Goal: Information Seeking & Learning: Understand process/instructions

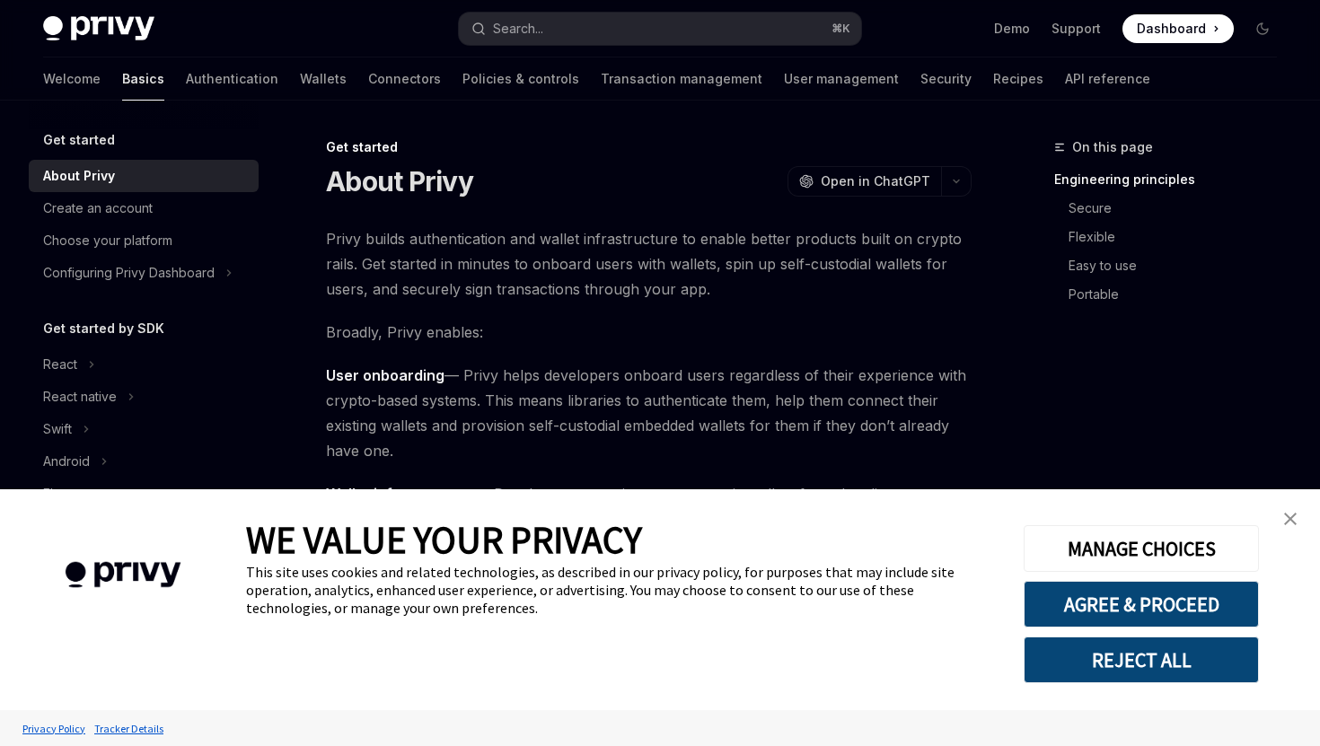
click at [1291, 514] on img "close banner" at bounding box center [1290, 519] width 13 height 13
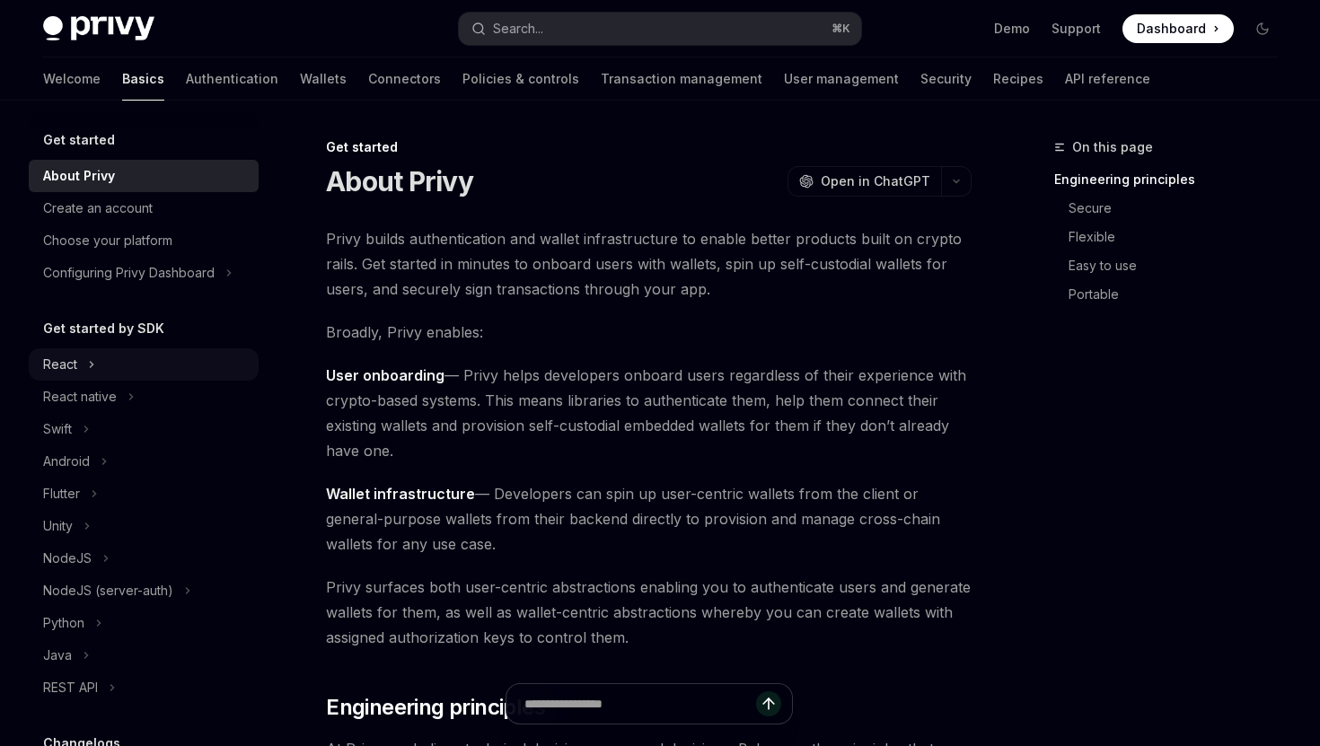
click at [75, 366] on div "React" at bounding box center [60, 365] width 34 height 22
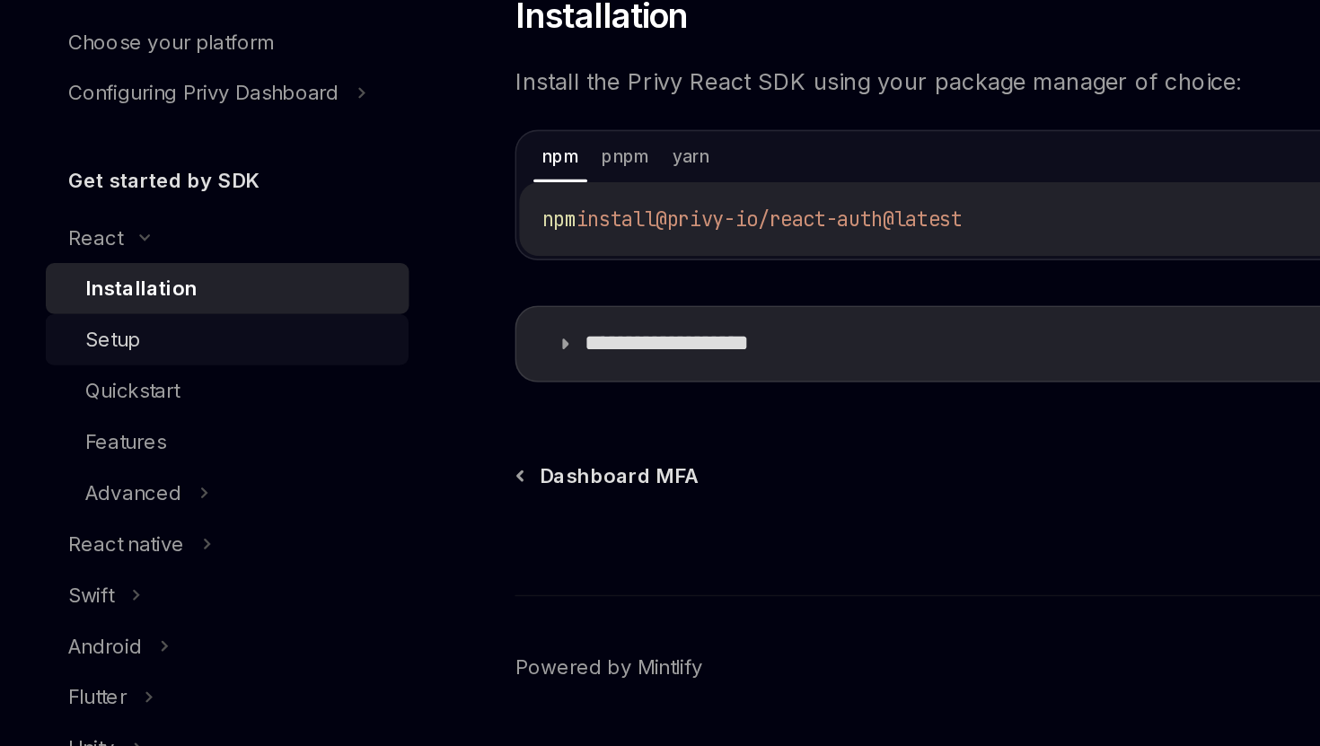
click at [144, 414] on link "Setup" at bounding box center [144, 429] width 230 height 32
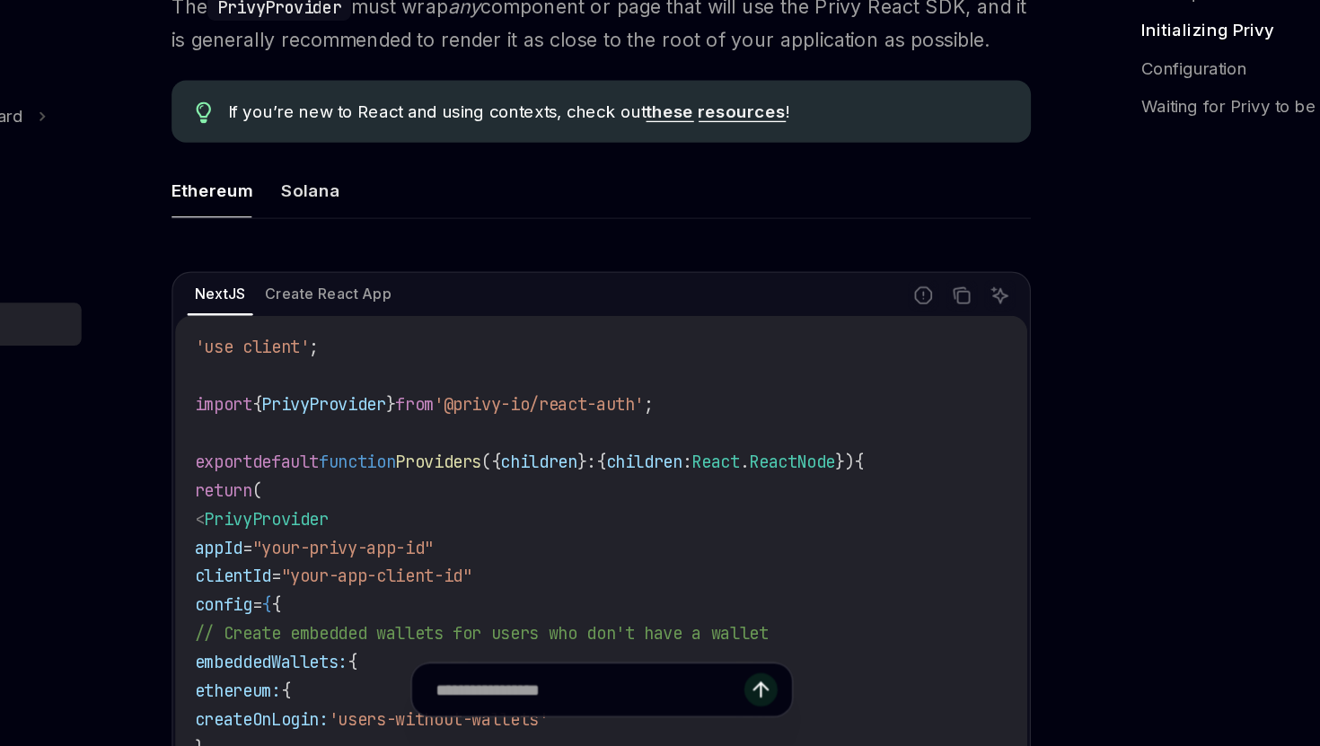
scroll to position [355, 0]
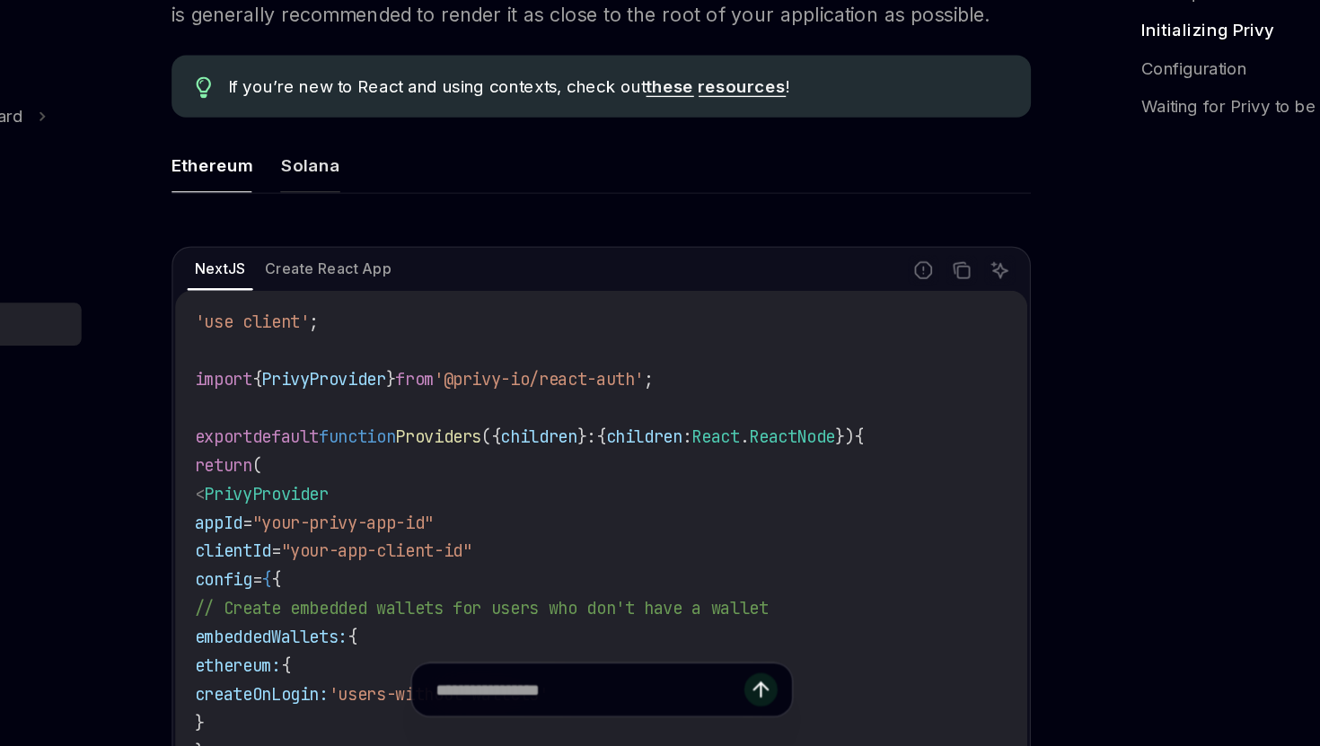
click at [433, 312] on button "Solana" at bounding box center [430, 309] width 45 height 42
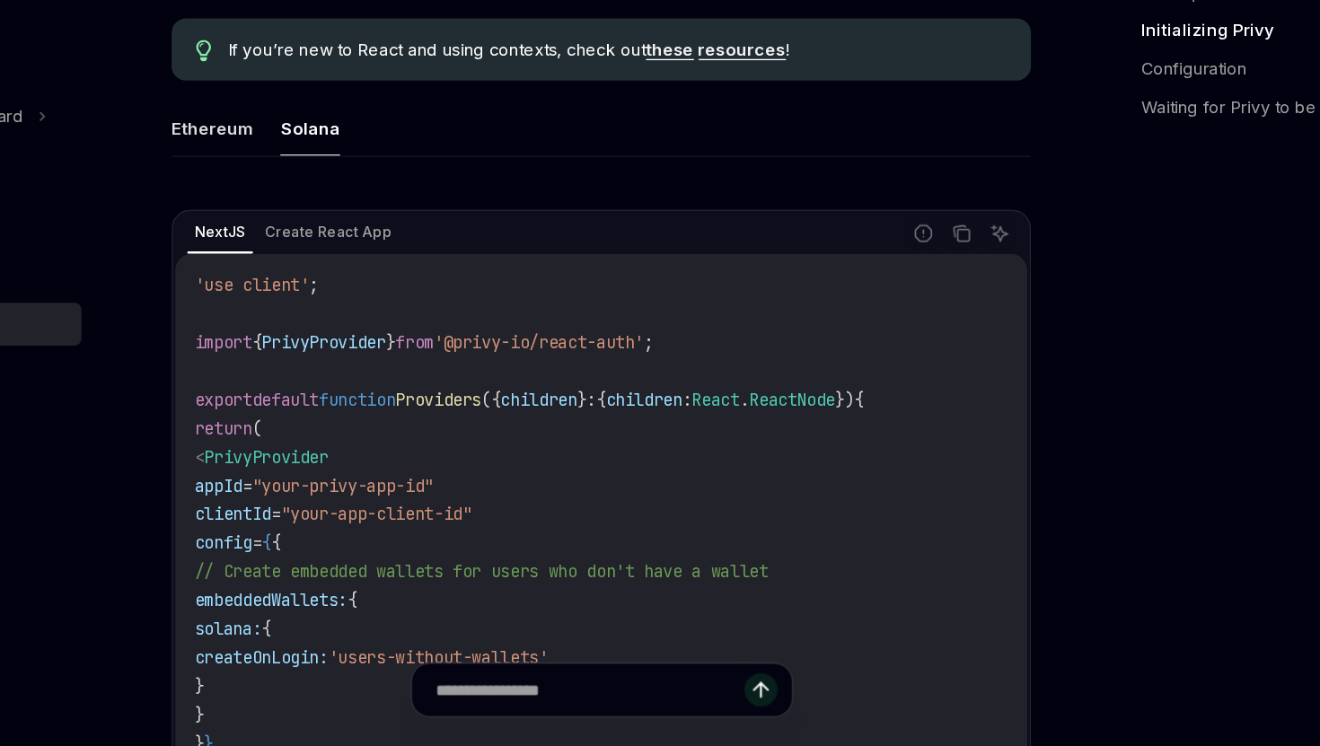
scroll to position [411, 0]
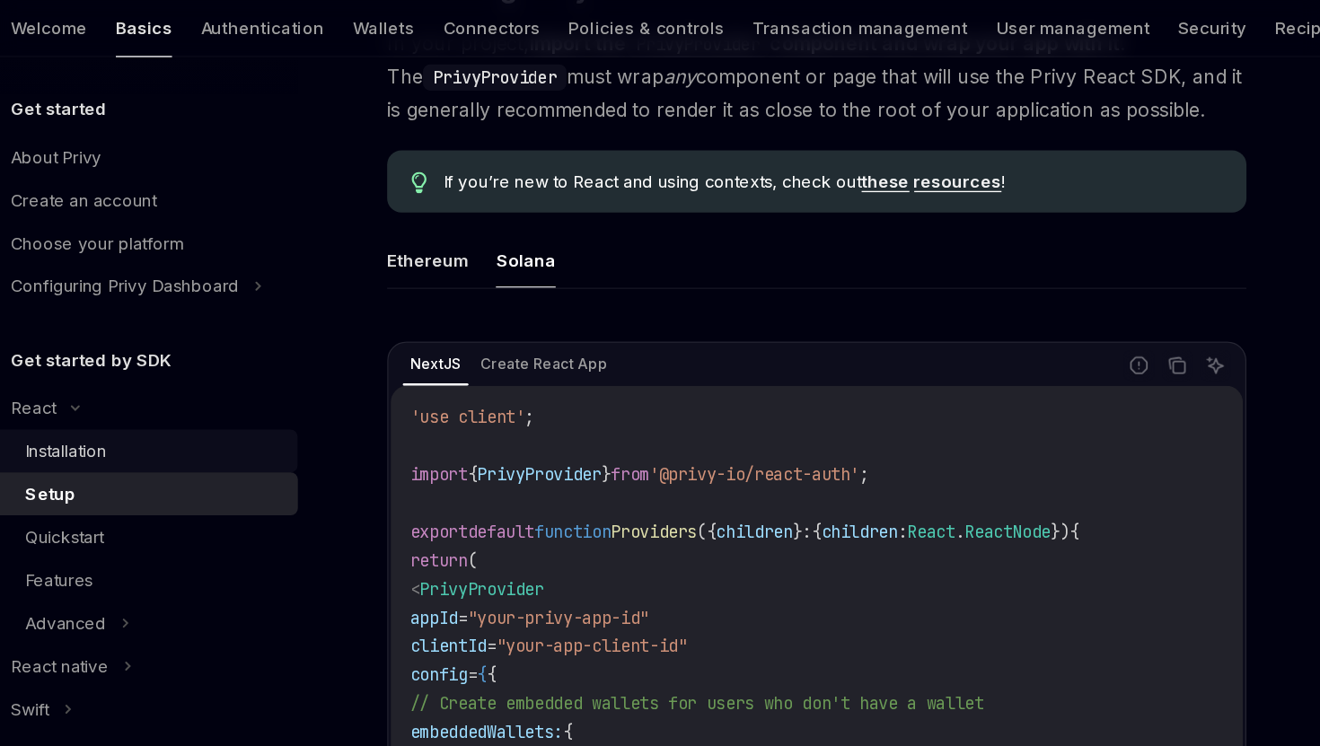
click at [178, 399] on div "Installation" at bounding box center [151, 397] width 194 height 22
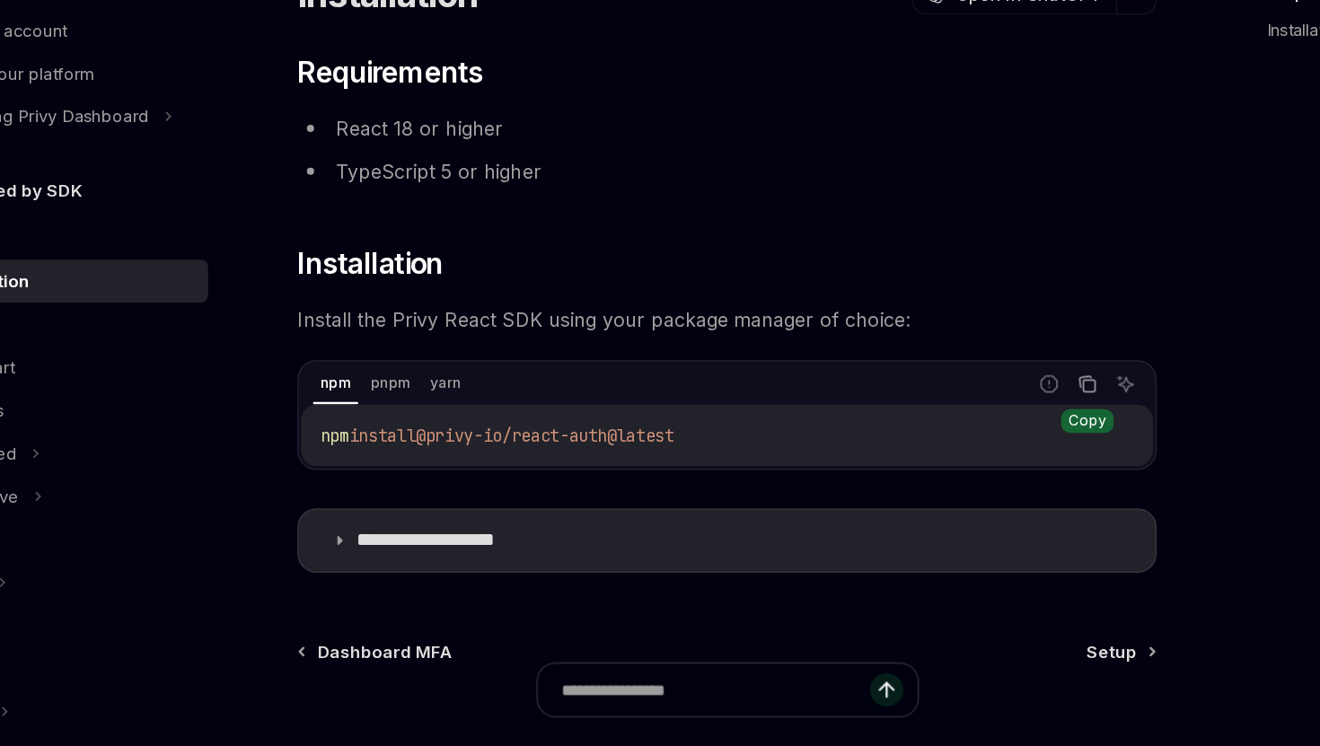
click at [908, 473] on button "Copy the contents from the code block" at bounding box center [919, 473] width 23 height 23
click at [598, 595] on summary "**********" at bounding box center [649, 591] width 644 height 47
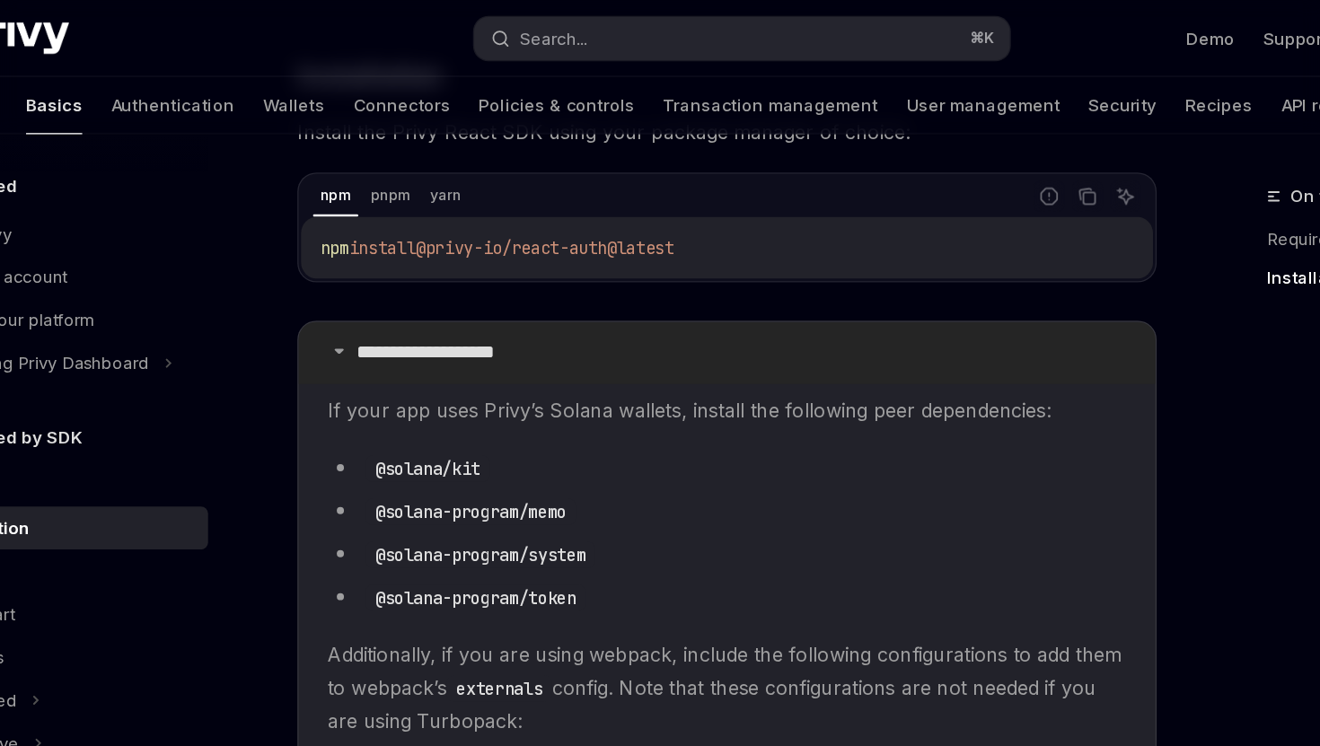
scroll to position [301, 0]
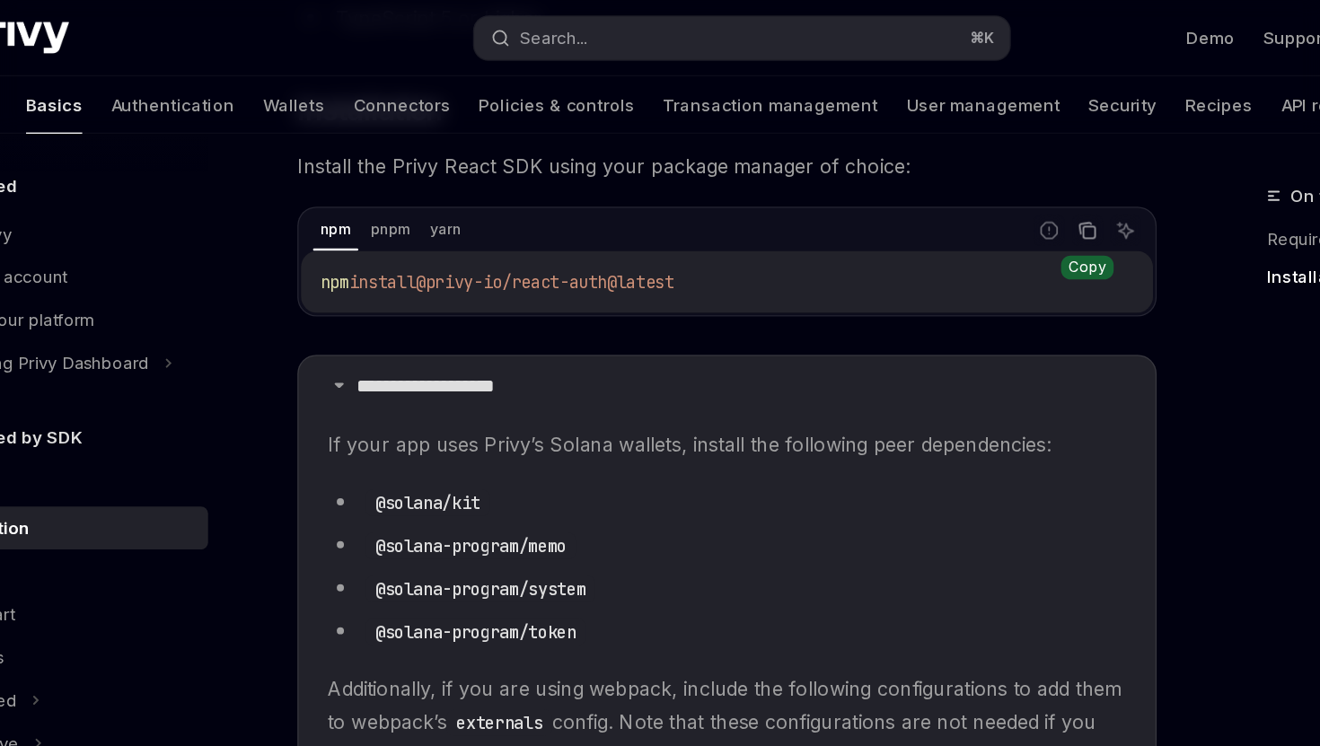
click at [918, 177] on icon "Copy the contents from the code block" at bounding box center [919, 173] width 14 height 14
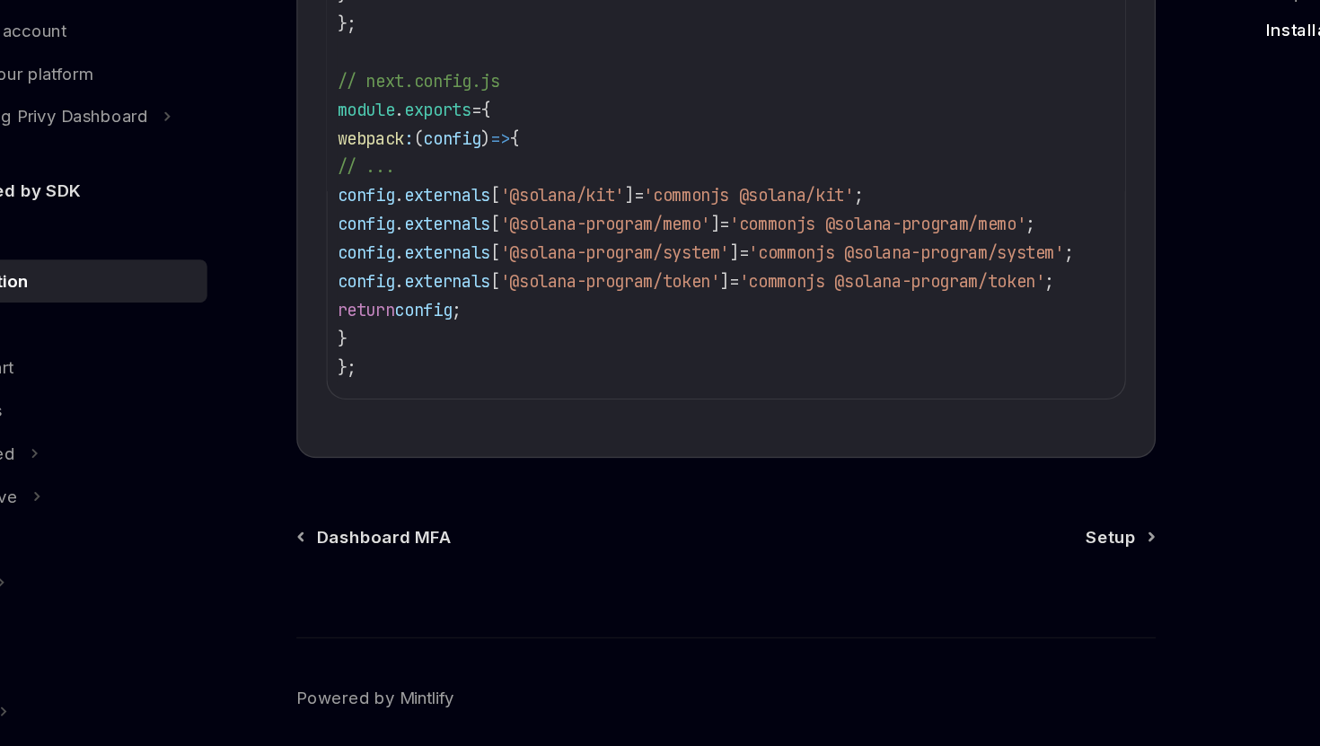
scroll to position [928, 0]
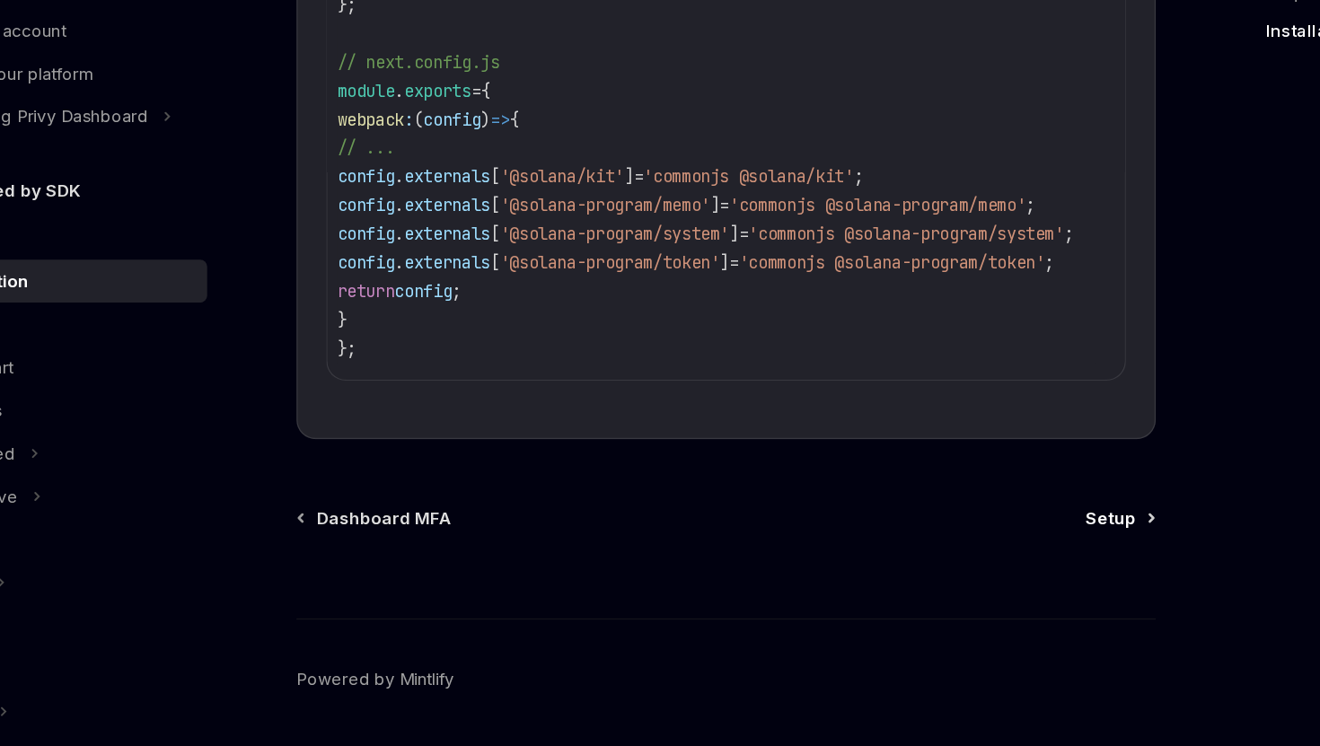
click at [951, 584] on span "Setup" at bounding box center [937, 575] width 38 height 18
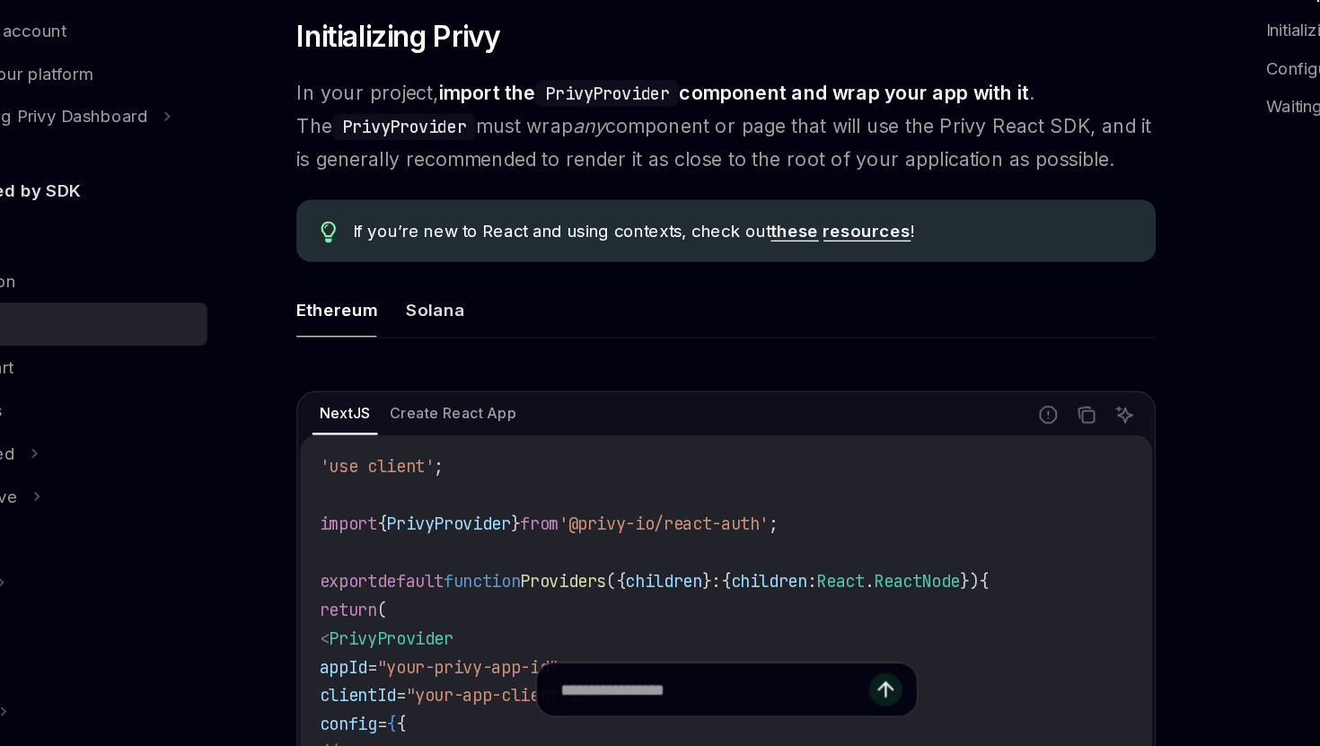
scroll to position [248, 0]
click at [438, 418] on button "Solana" at bounding box center [430, 416] width 45 height 42
type textarea "*"
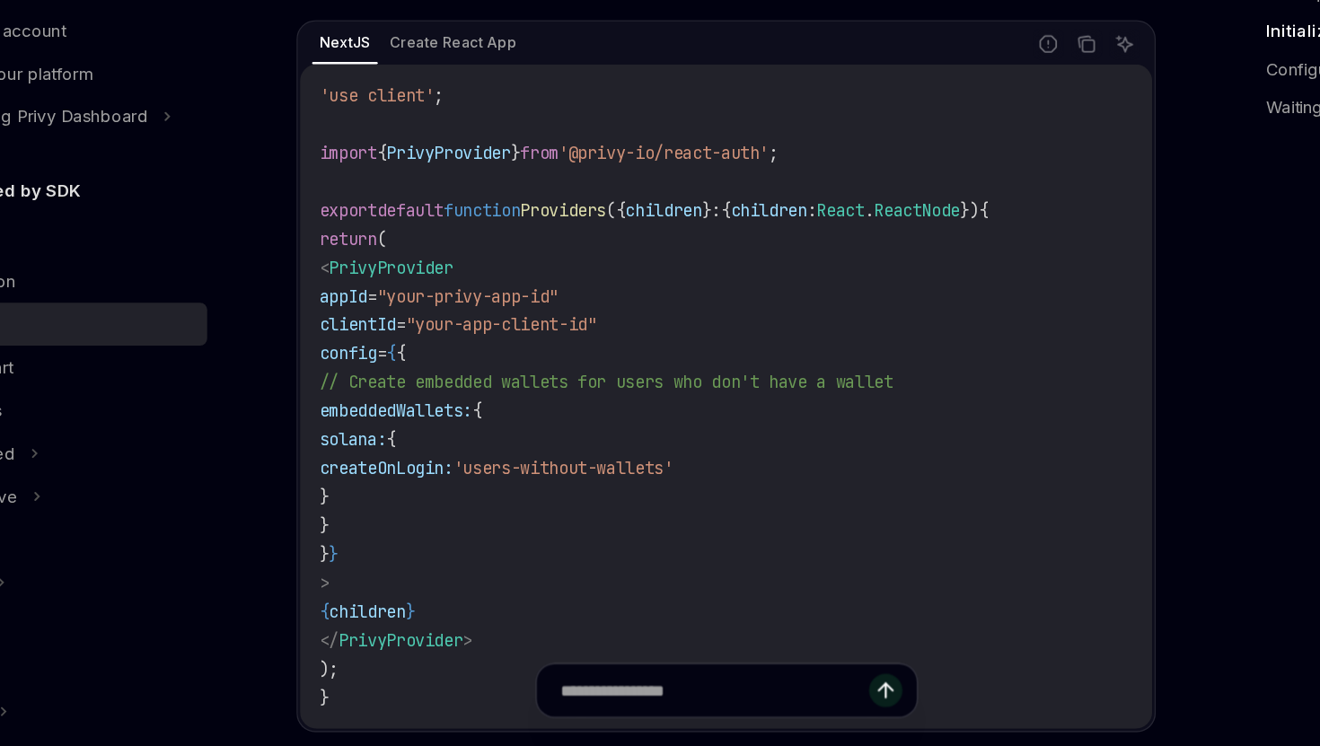
scroll to position [528, 0]
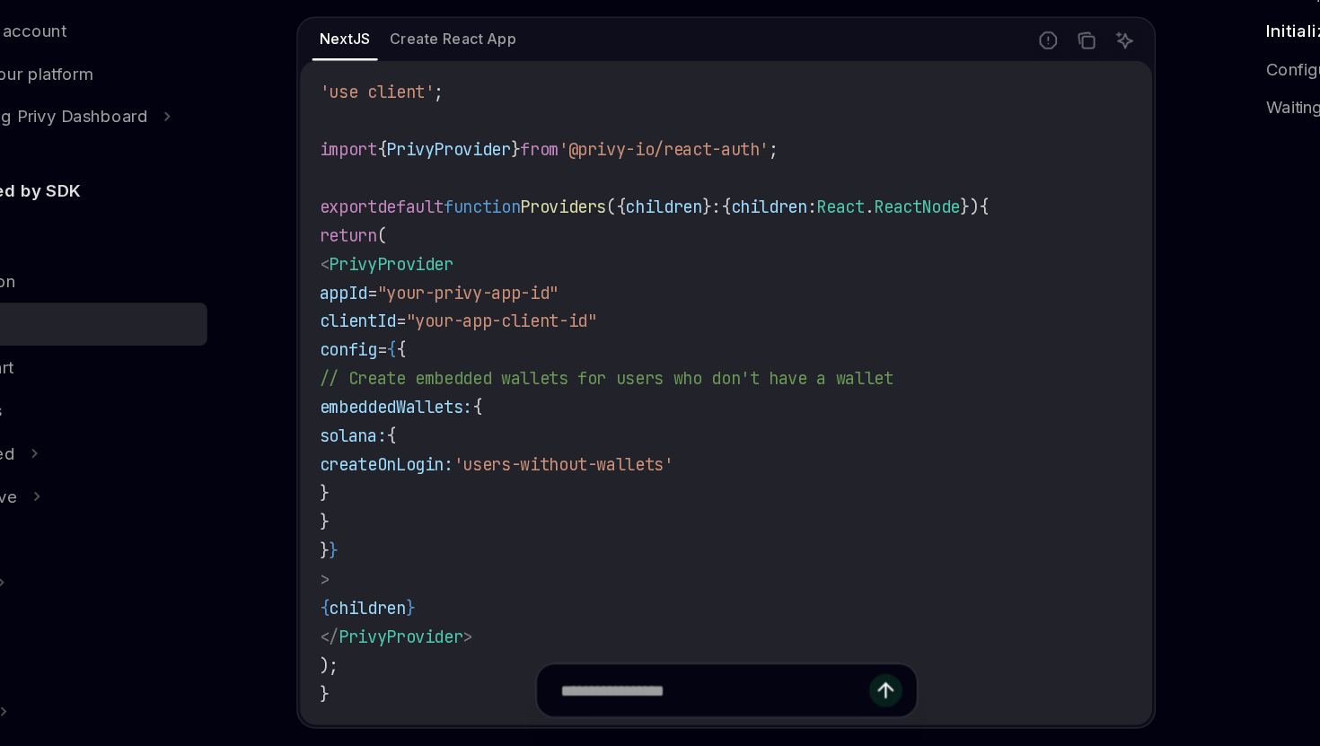
copy code "< PrivyProvider appId = "your-privy-app-id" clientId = "your-app-client-id" con…"
drag, startPoint x: 393, startPoint y: 622, endPoint x: 373, endPoint y: 382, distance: 241.4
click at [373, 382] on code "'use client' ; import { PrivyProvider } from '@privy-io/react-auth' ; export de…" at bounding box center [648, 480] width 611 height 474
click at [920, 220] on icon "Copy the contents from the code block" at bounding box center [921, 217] width 9 height 9
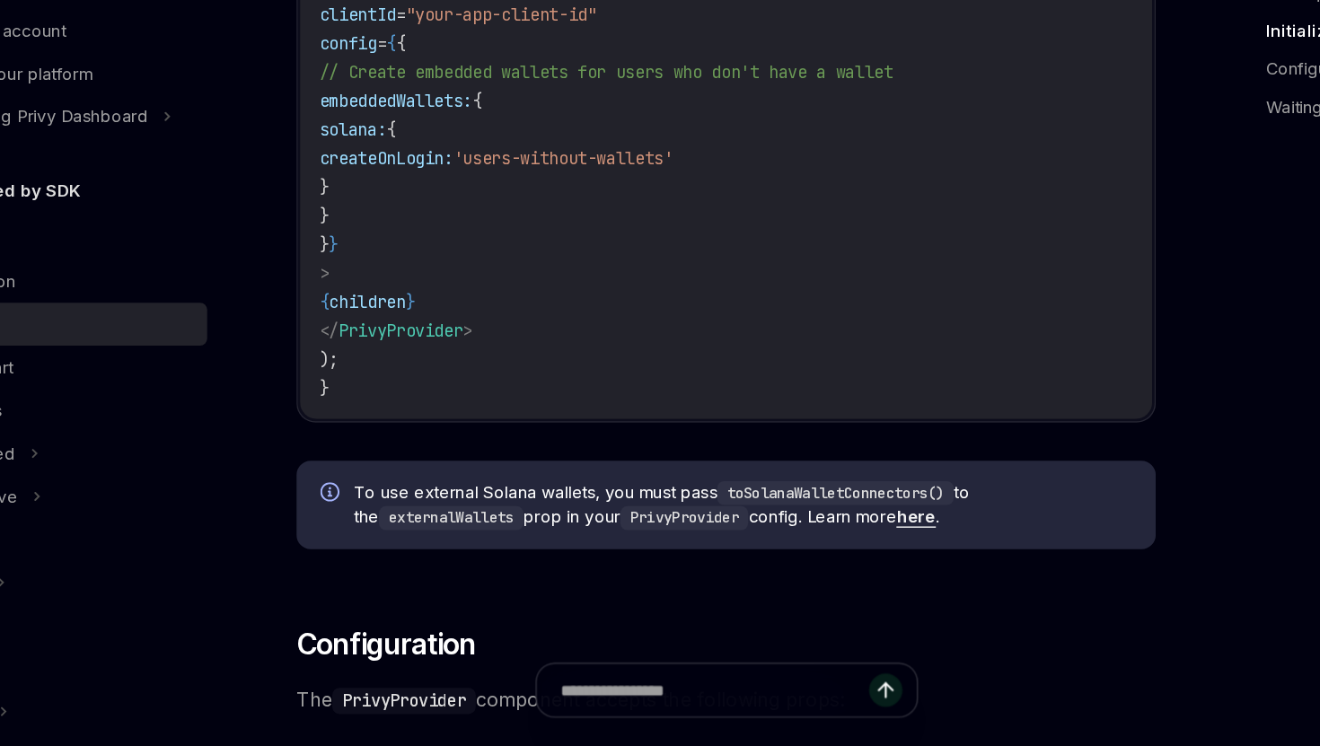
scroll to position [847, 0]
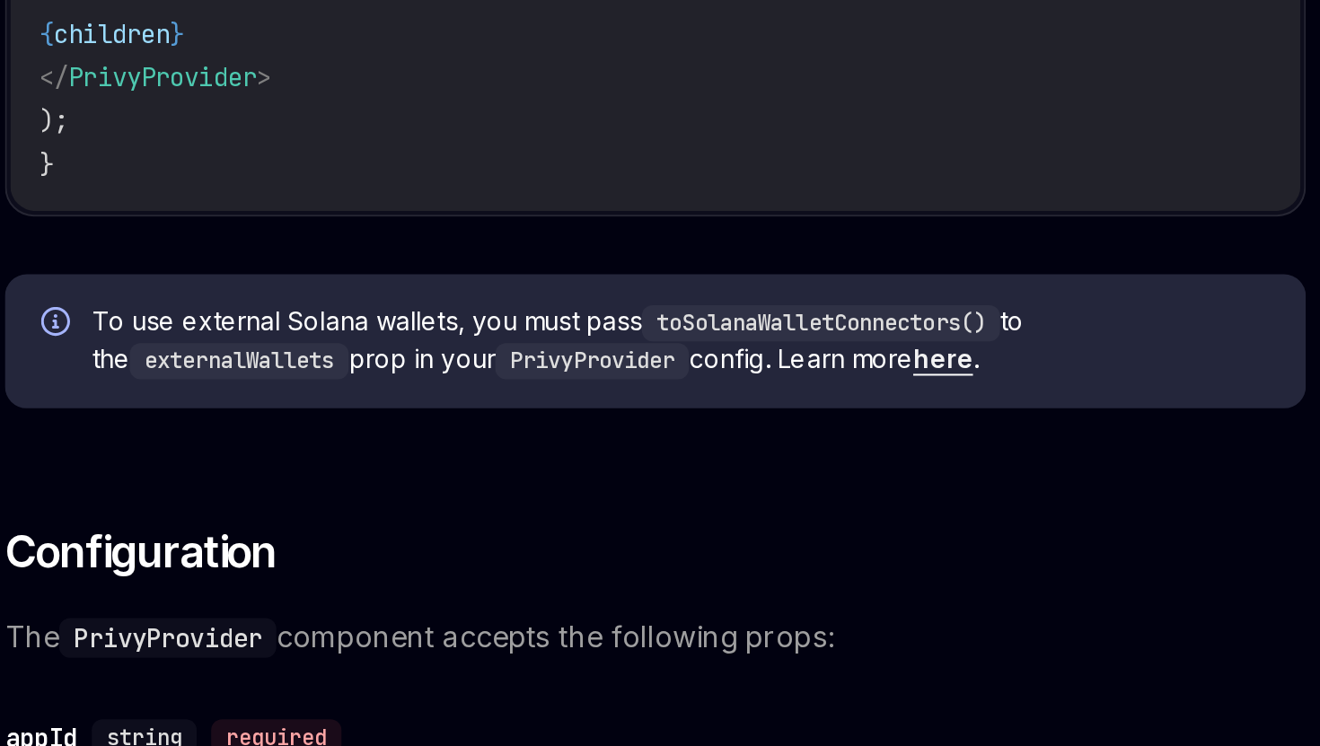
click at [787, 488] on link "here" at bounding box center [792, 484] width 30 height 16
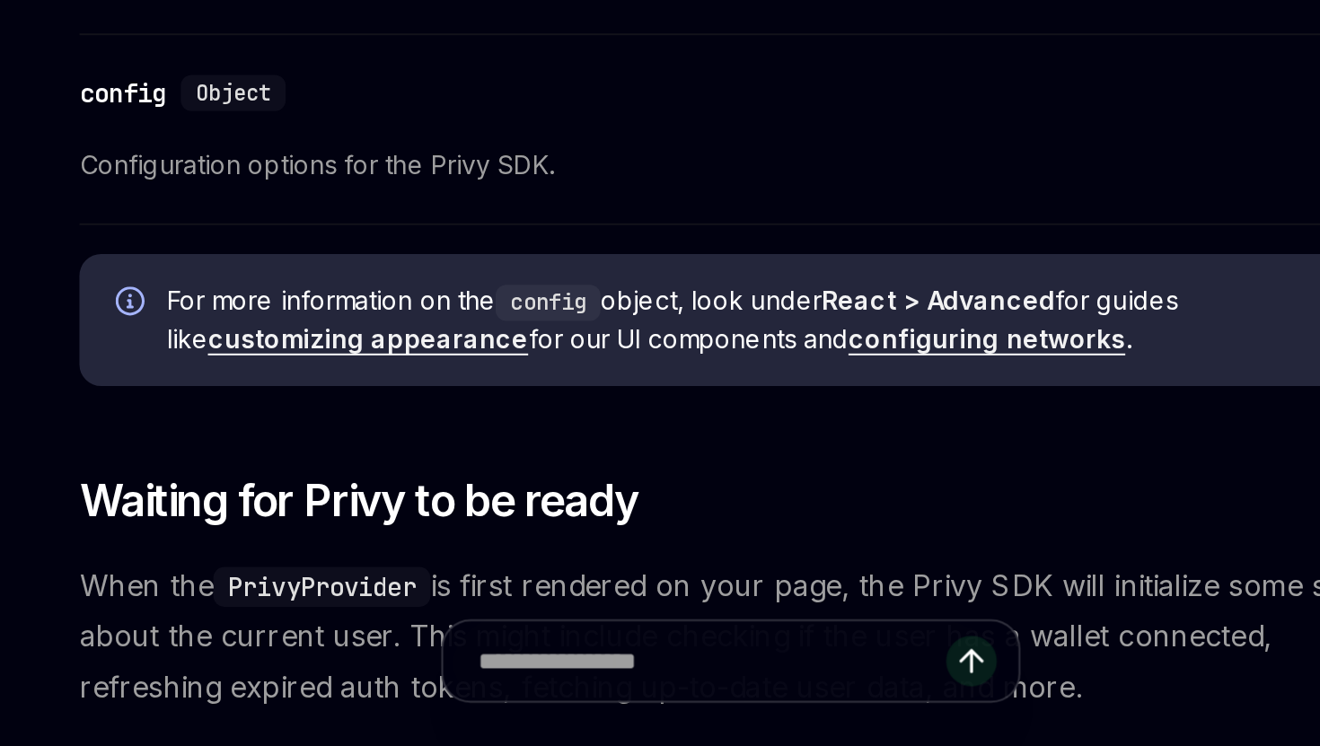
scroll to position [1296, 0]
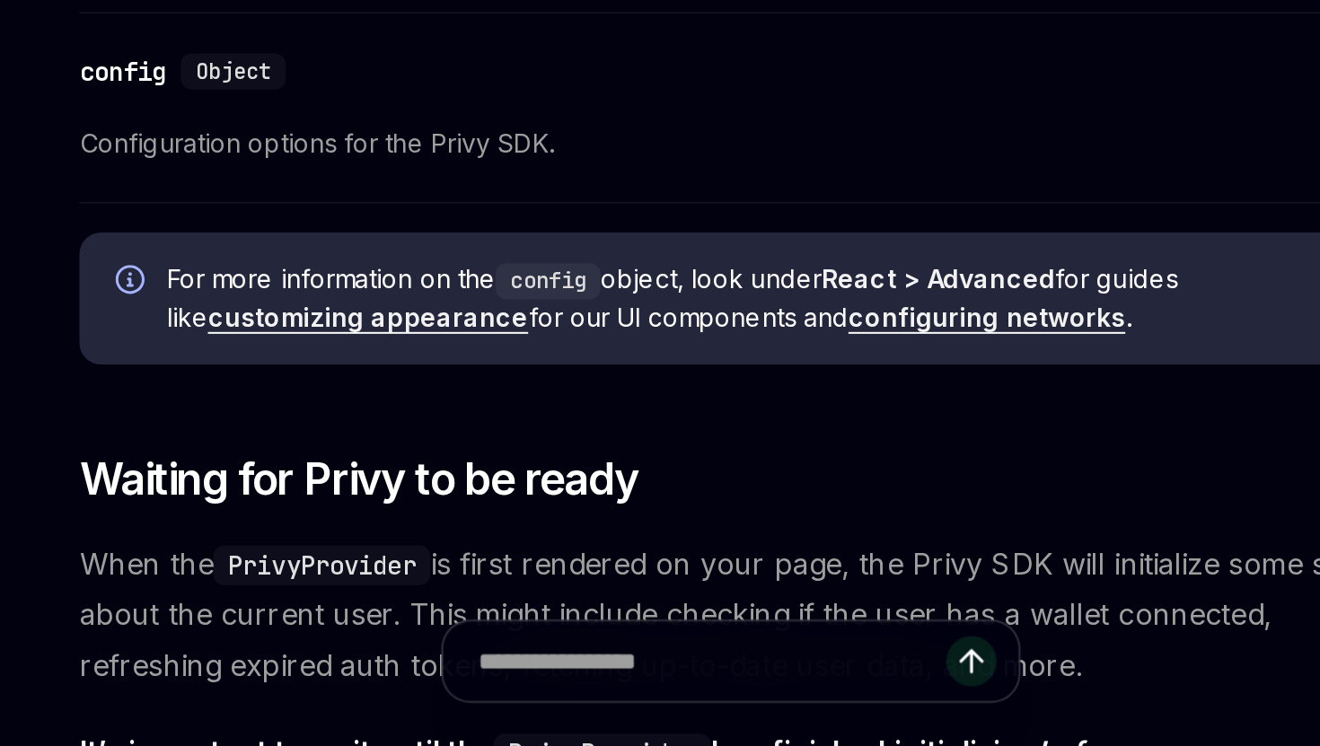
click at [486, 533] on link "customizing appearance" at bounding box center [469, 533] width 159 height 16
click at [719, 532] on link "configuring networks" at bounding box center [775, 533] width 137 height 16
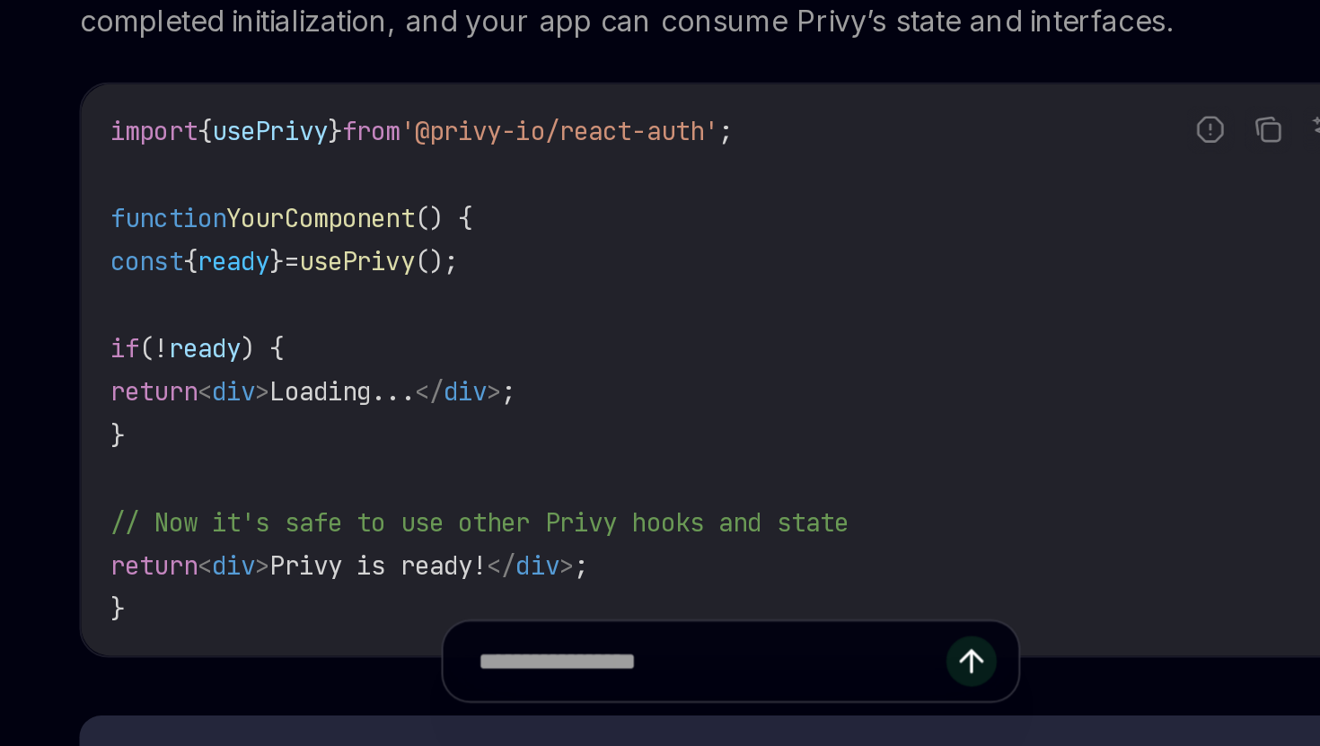
scroll to position [1795, 0]
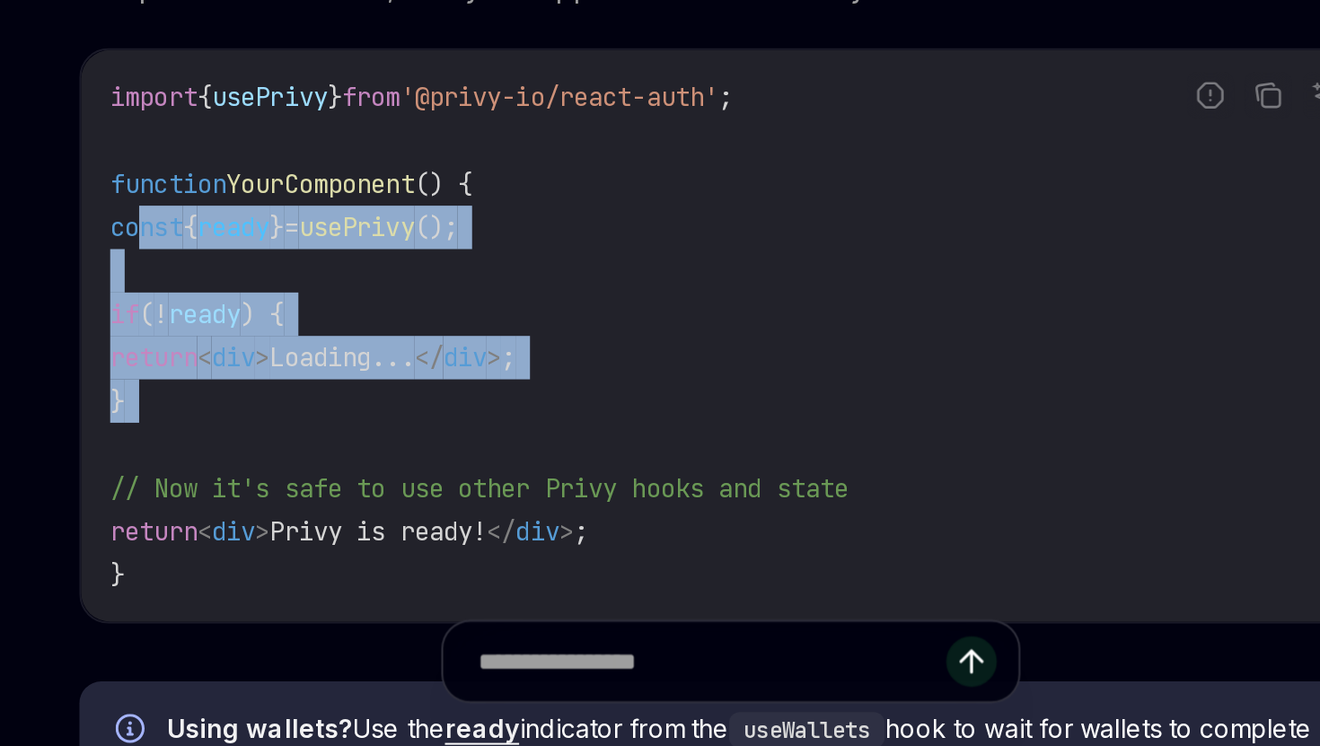
copy code "const { ready } = usePrivy (); if ( ! ready ) { return < div > Loading... </ di…"
drag, startPoint x: 373, startPoint y: 594, endPoint x: 353, endPoint y: 487, distance: 108.6
click at [353, 487] on code "import { usePrivy } from '@privy-io/react-auth' ; function YourComponent () { c…" at bounding box center [648, 542] width 615 height 259
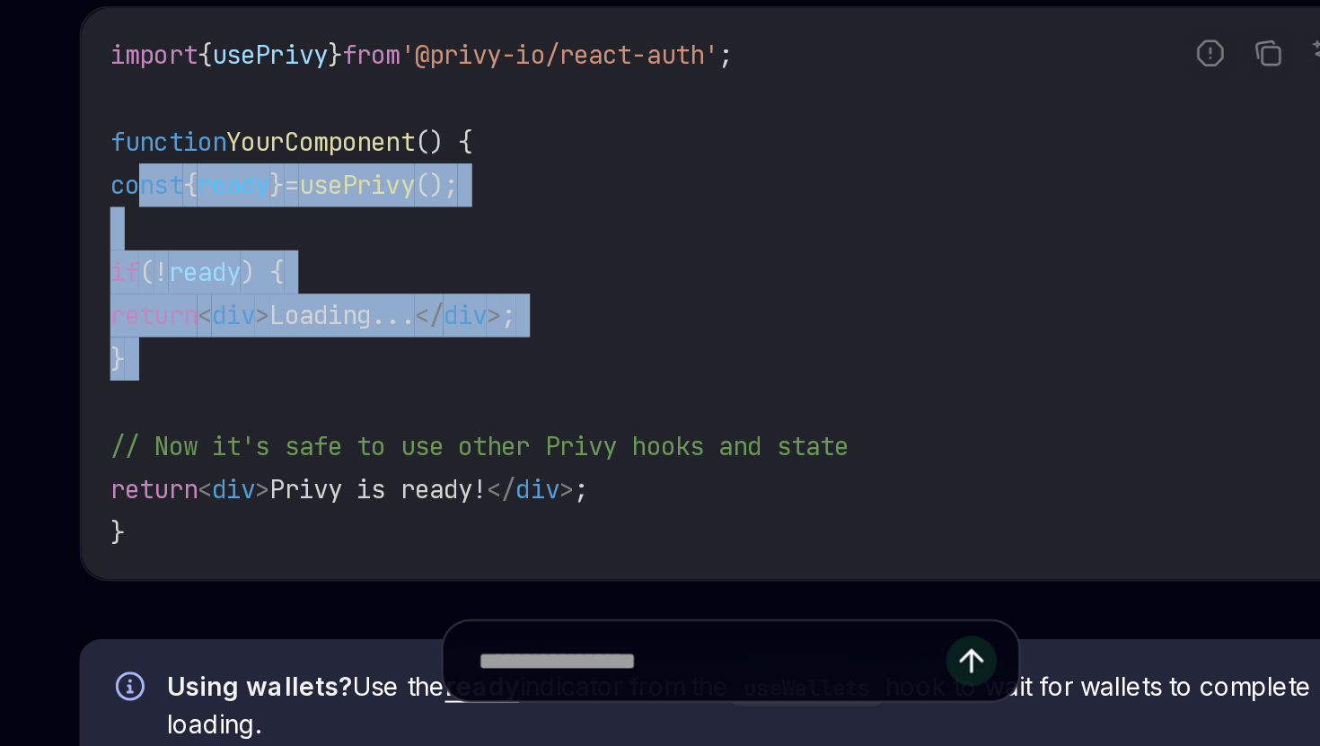
scroll to position [1815, 0]
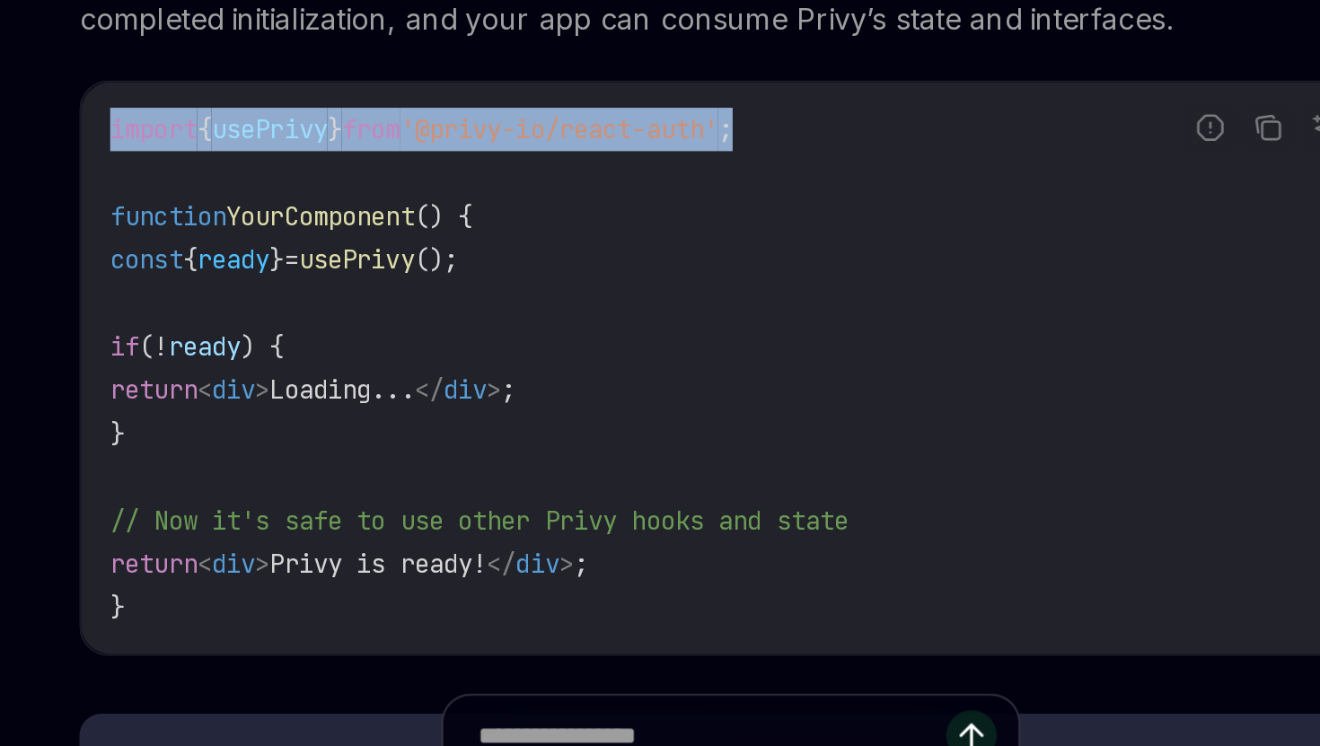
copy span "import { usePrivy } from '@privy-io/react-auth' ;"
drag, startPoint x: 696, startPoint y: 406, endPoint x: 332, endPoint y: 400, distance: 363.6
click at [332, 400] on div "import { usePrivy } from '@privy-io/react-auth' ; function YourComponent () { c…" at bounding box center [649, 522] width 644 height 284
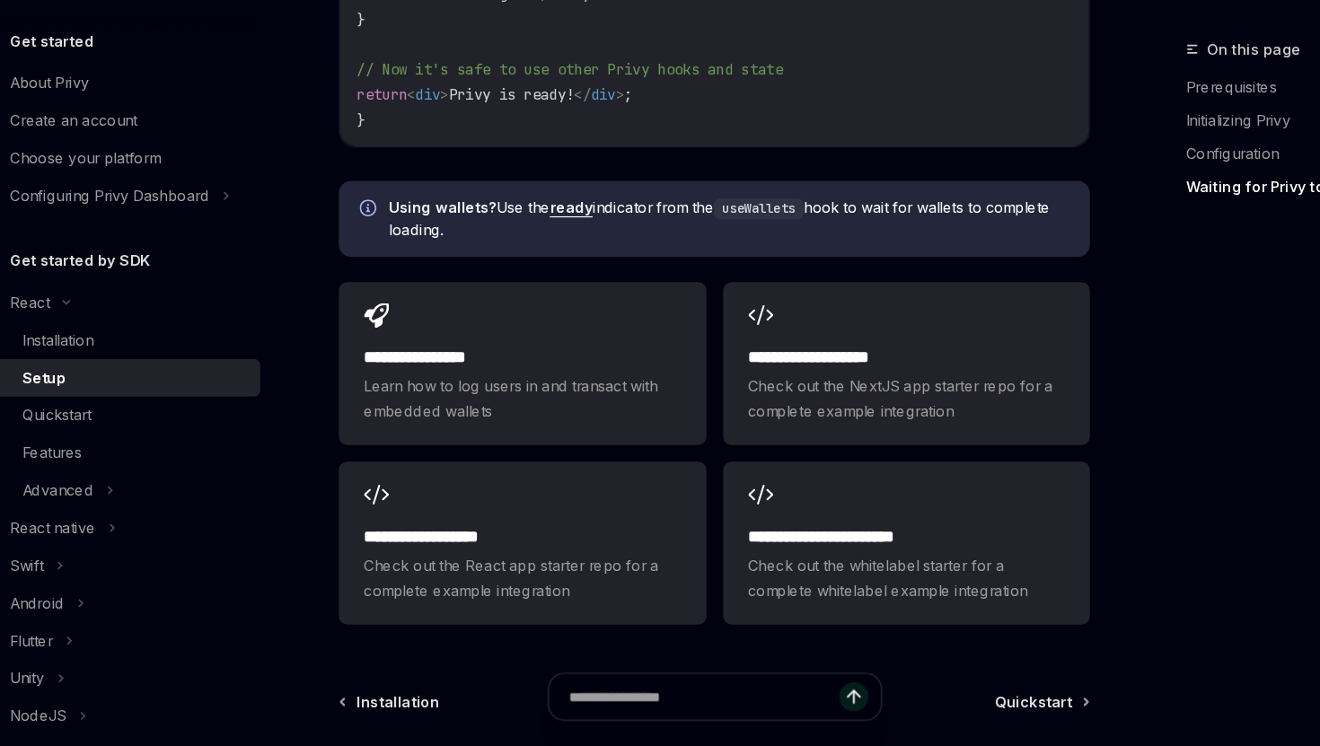
scroll to position [2247, 0]
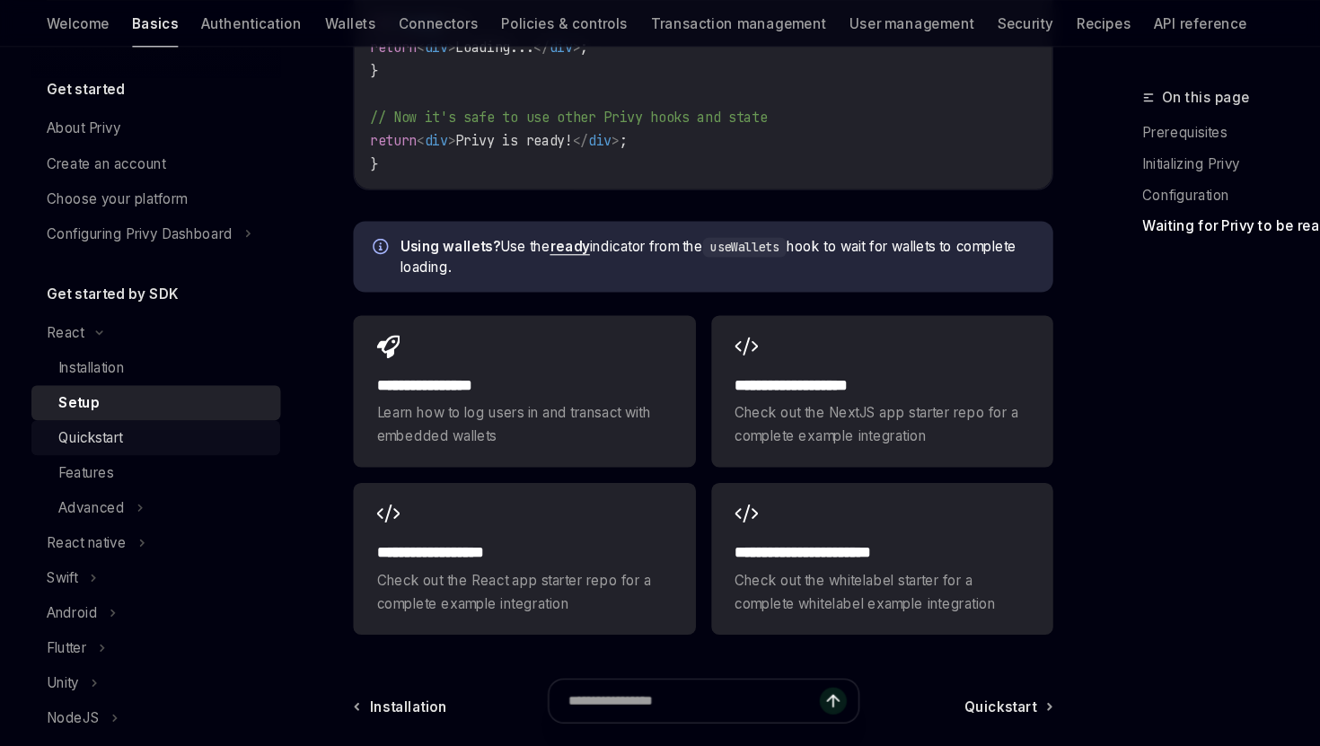
click at [216, 447] on link "Quickstart" at bounding box center [144, 461] width 230 height 32
type textarea "*"
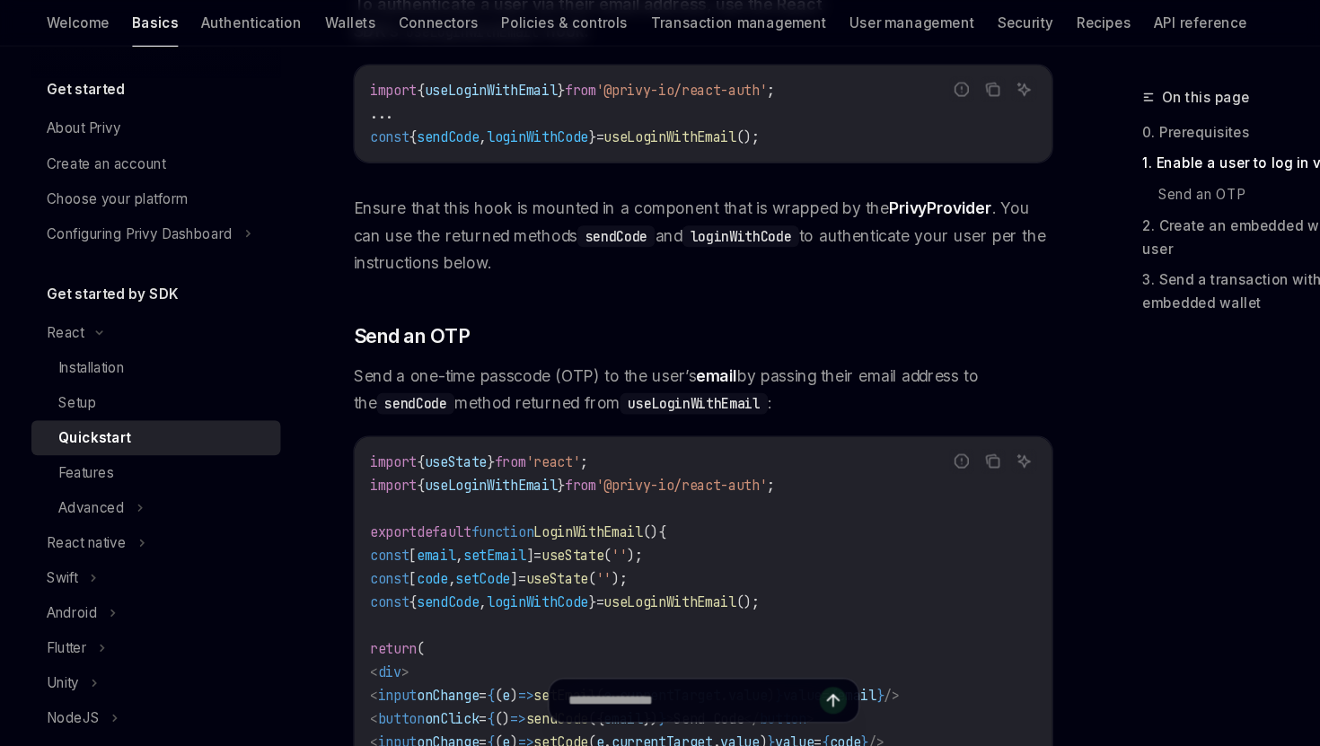
scroll to position [628, 0]
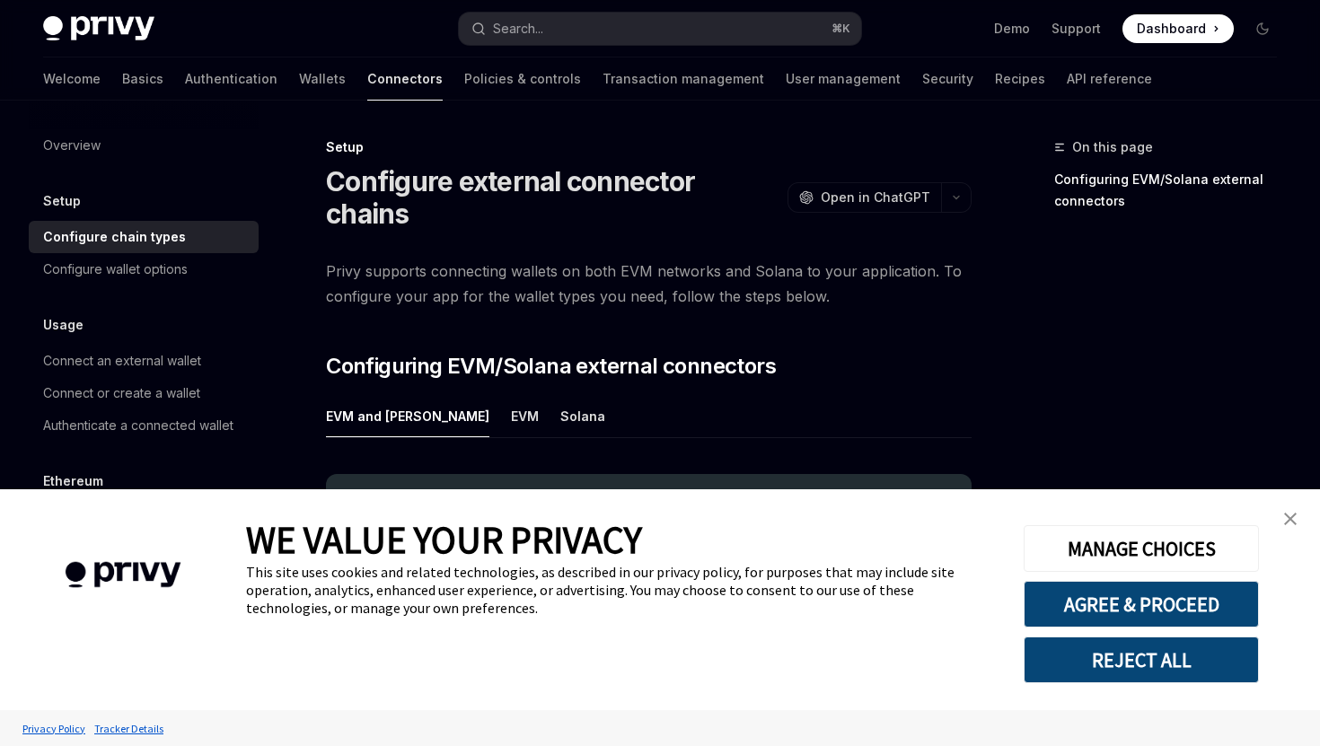
type textarea "*"
click at [1145, 27] on span "Dashboard" at bounding box center [1171, 29] width 69 height 18
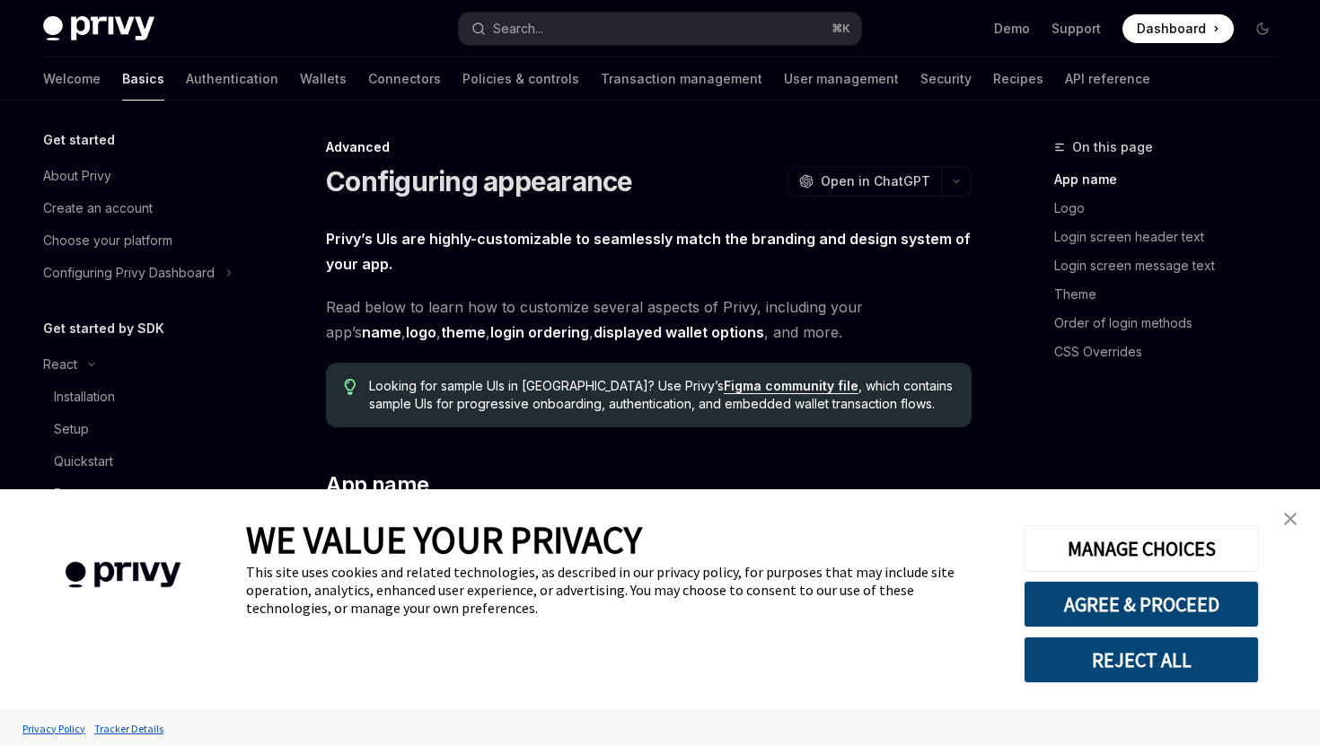
type textarea "*"
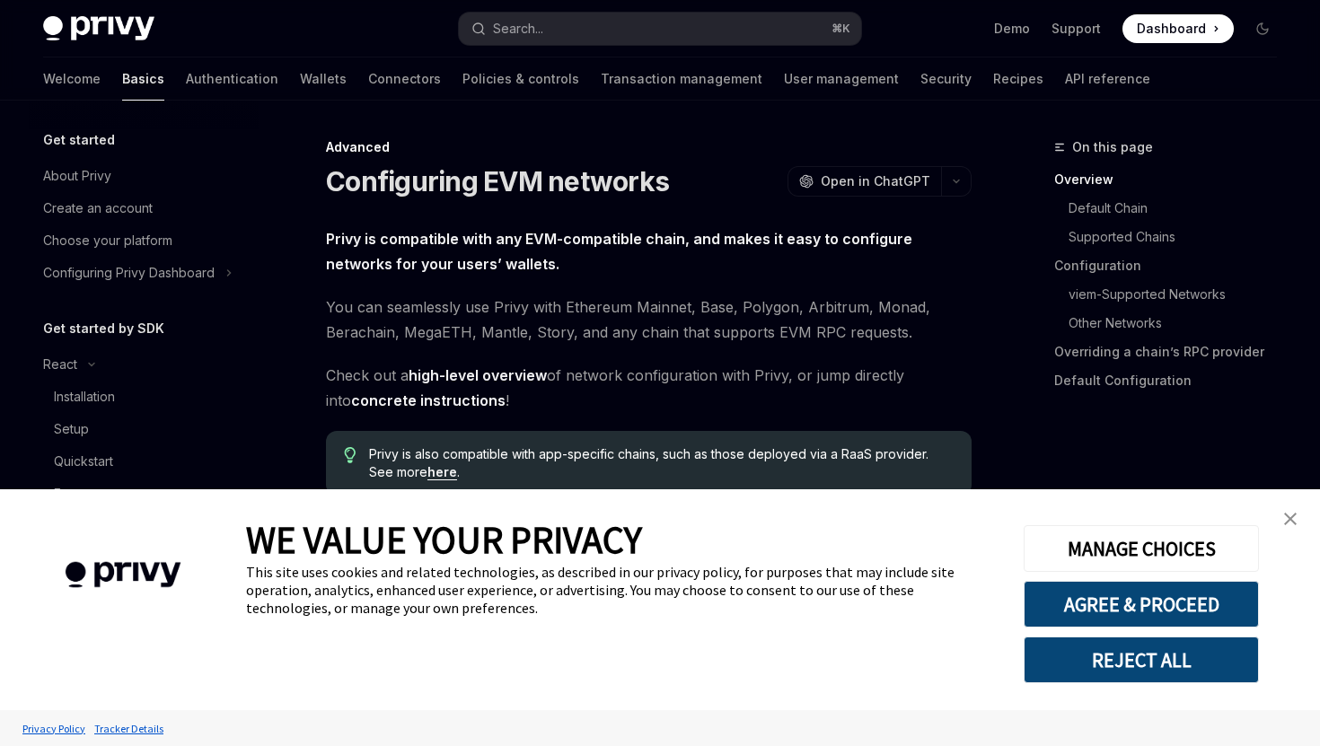
type textarea "*"
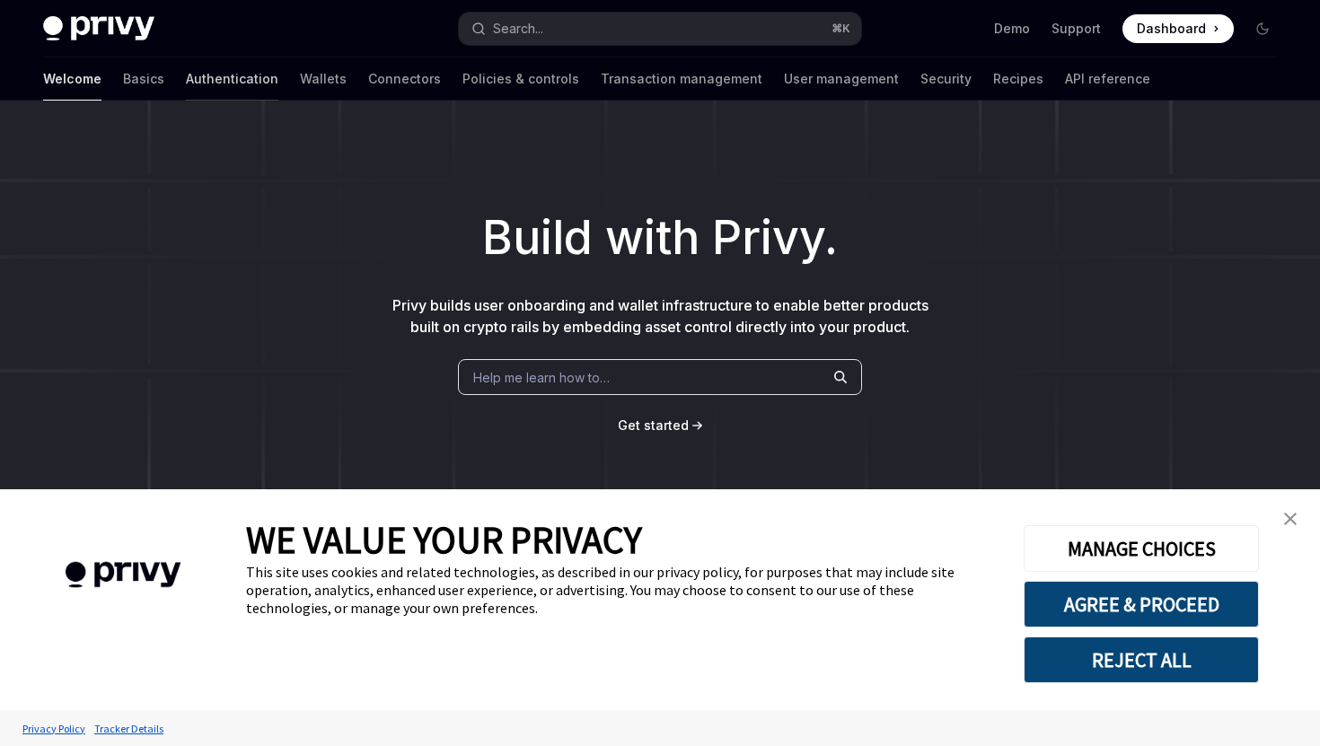
click at [186, 82] on link "Authentication" at bounding box center [232, 78] width 92 height 43
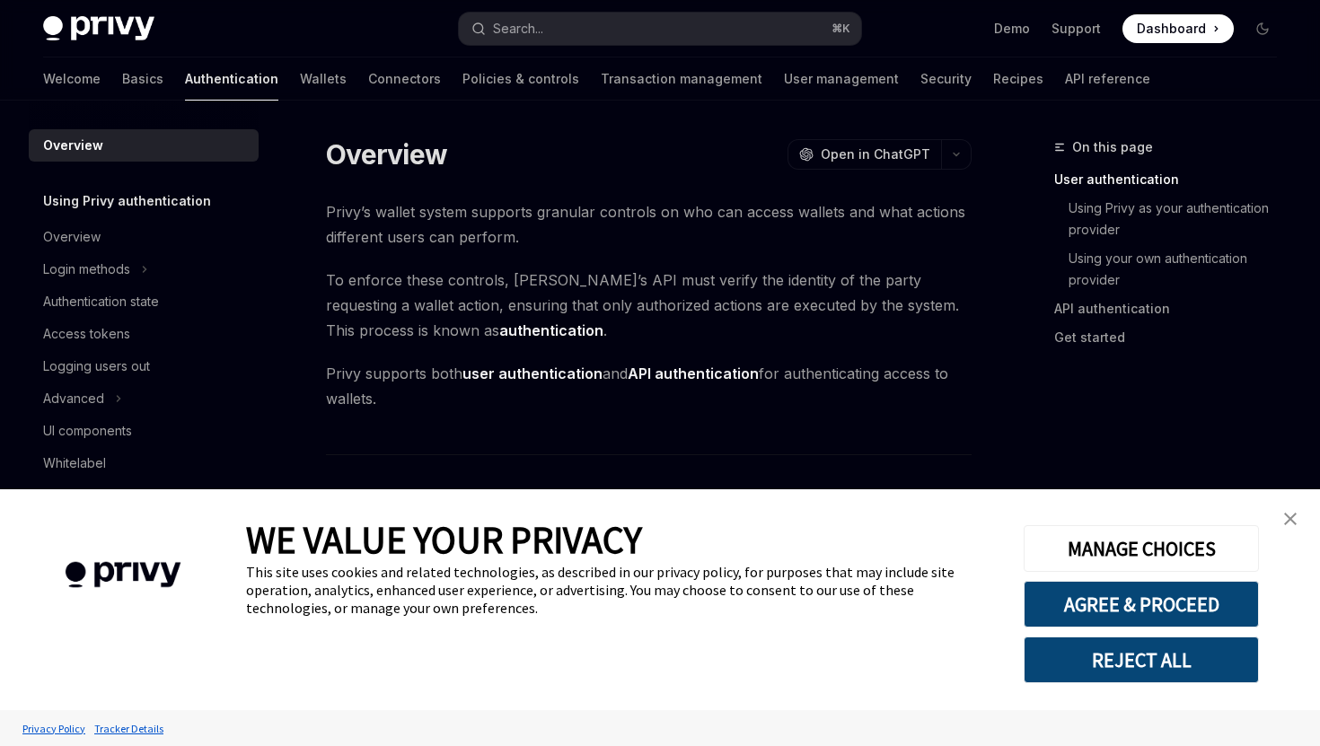
click at [1284, 517] on img "close banner" at bounding box center [1290, 519] width 13 height 13
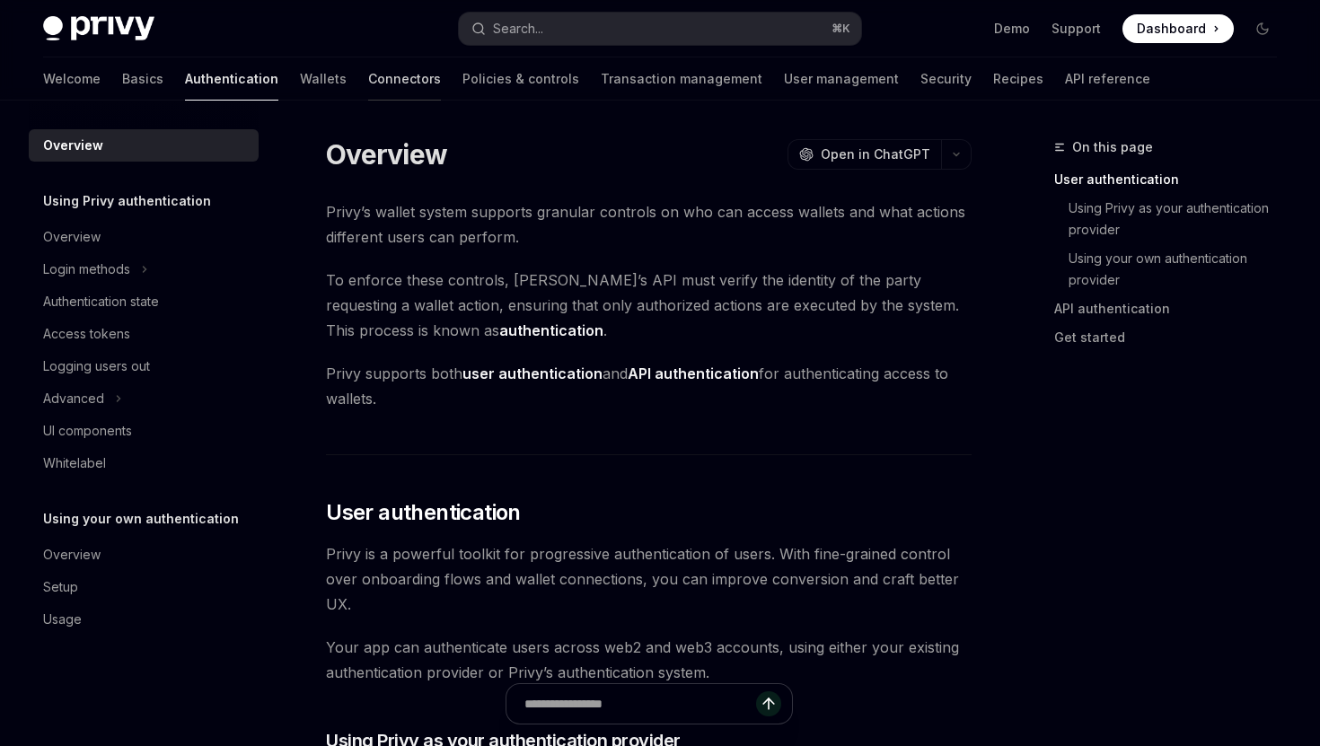
click at [368, 75] on link "Connectors" at bounding box center [404, 78] width 73 height 43
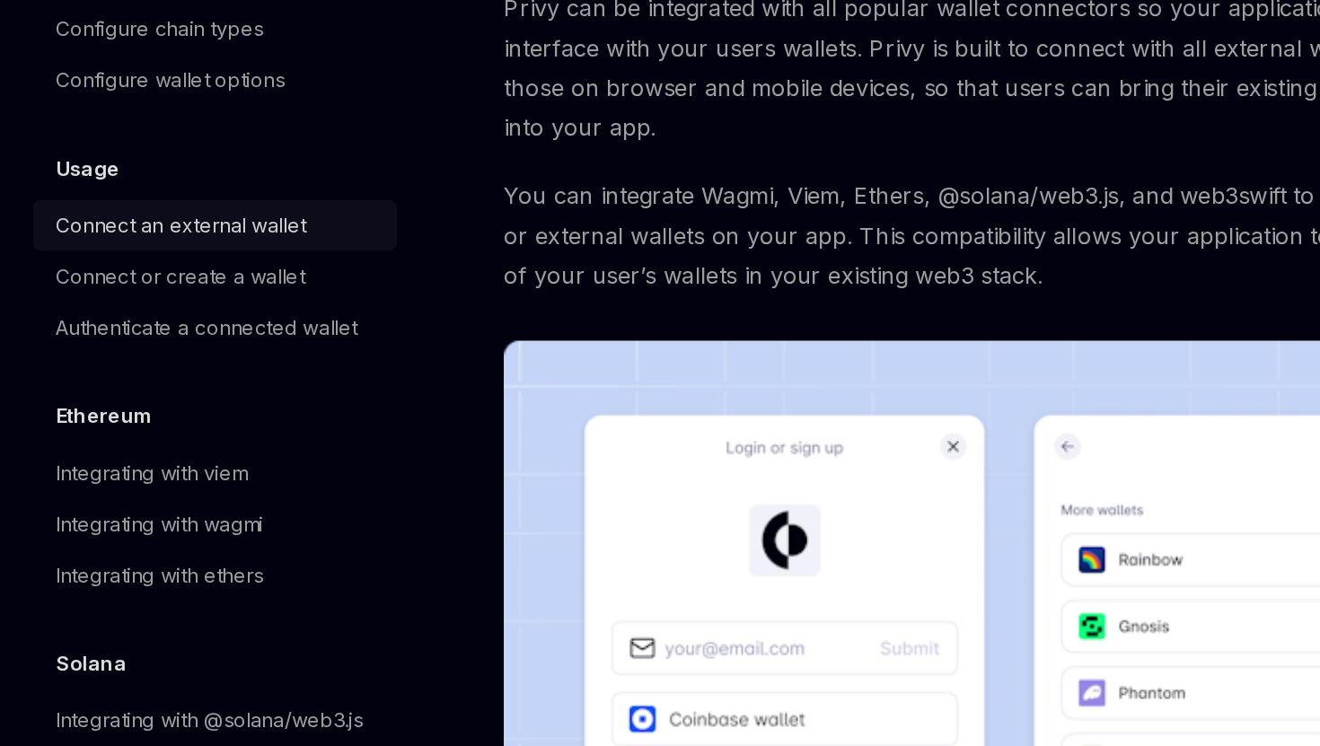
scroll to position [64, 0]
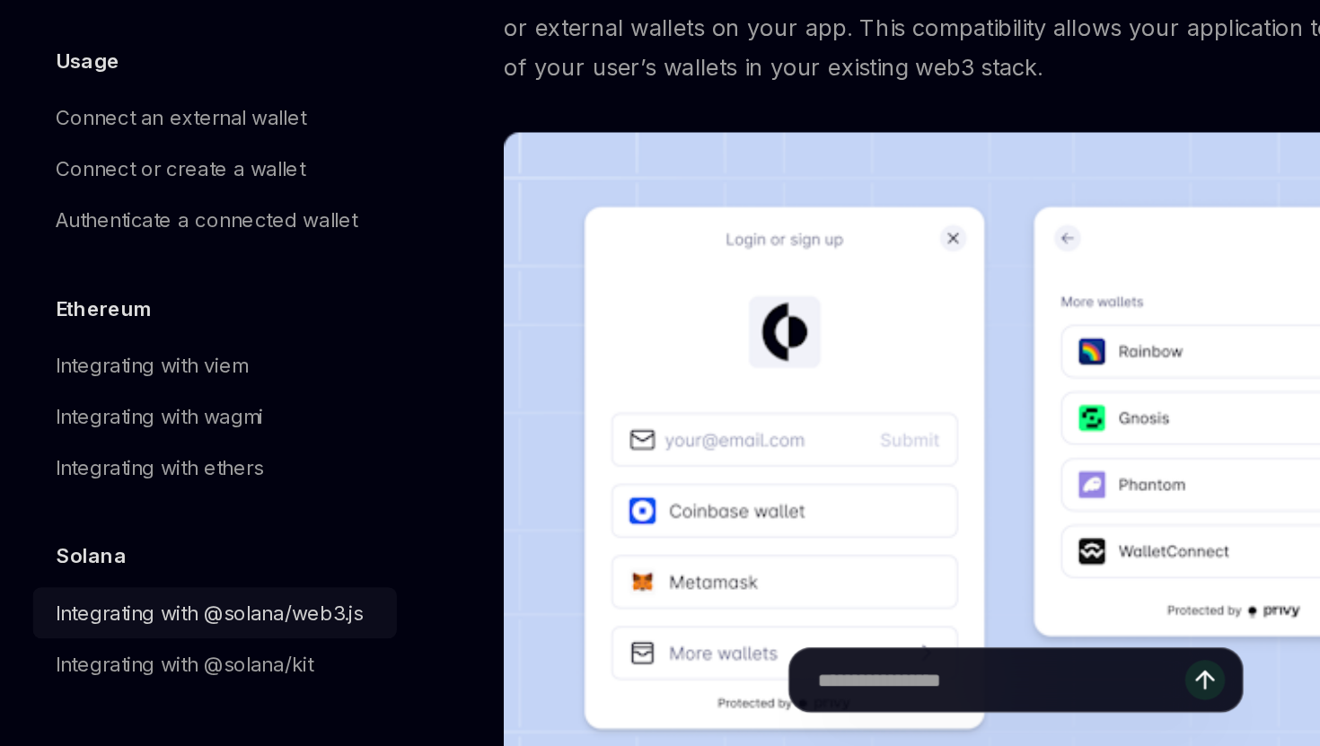
click at [110, 665] on div "Integrating with @solana/web3.js" at bounding box center [140, 662] width 194 height 22
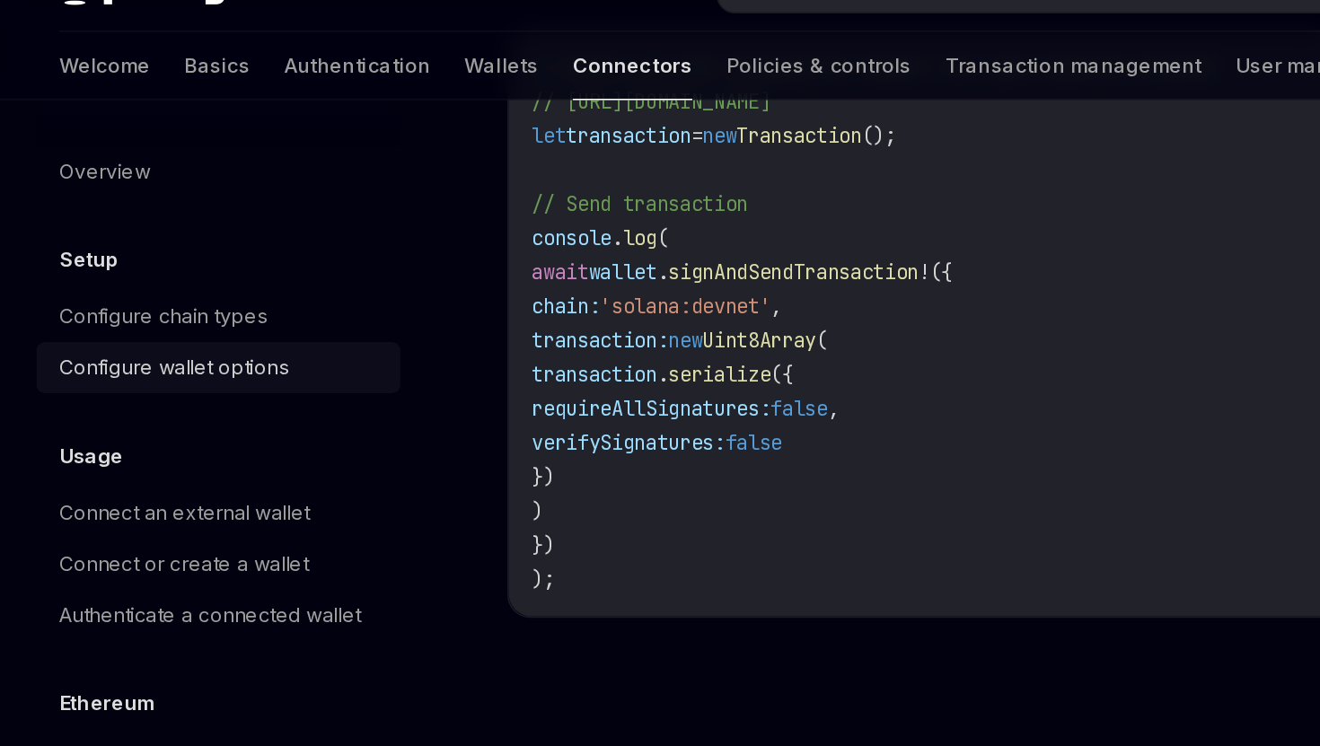
click at [196, 273] on div "Configure wallet options" at bounding box center [145, 270] width 205 height 22
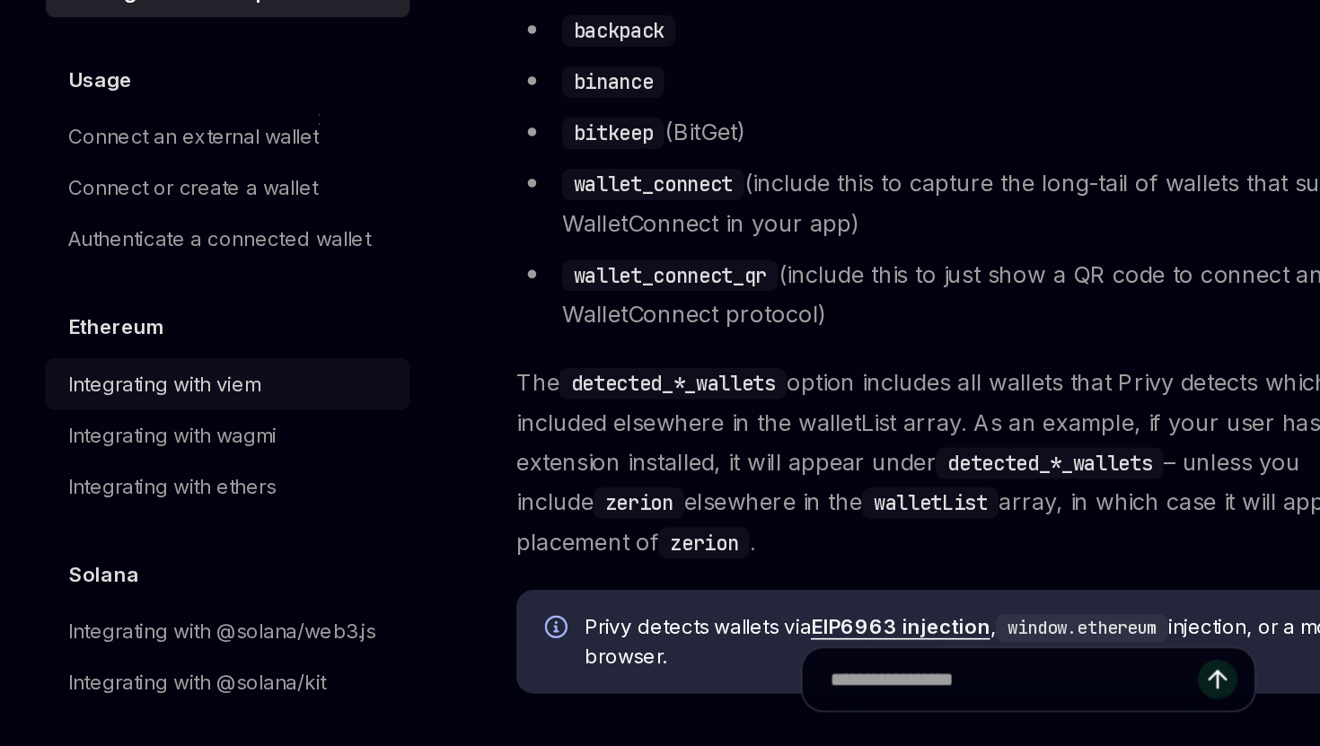
scroll to position [12, 0]
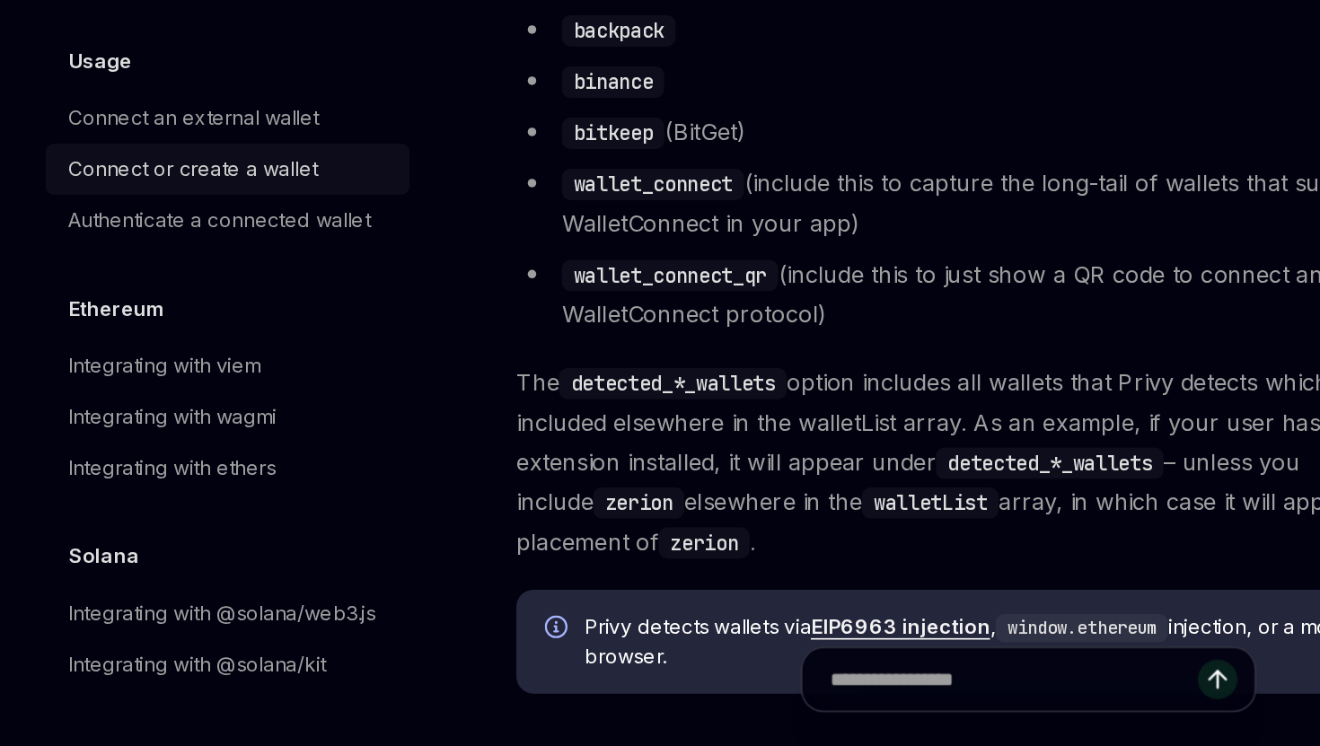
click at [206, 390] on div "Connect or create a wallet" at bounding box center [145, 382] width 205 height 22
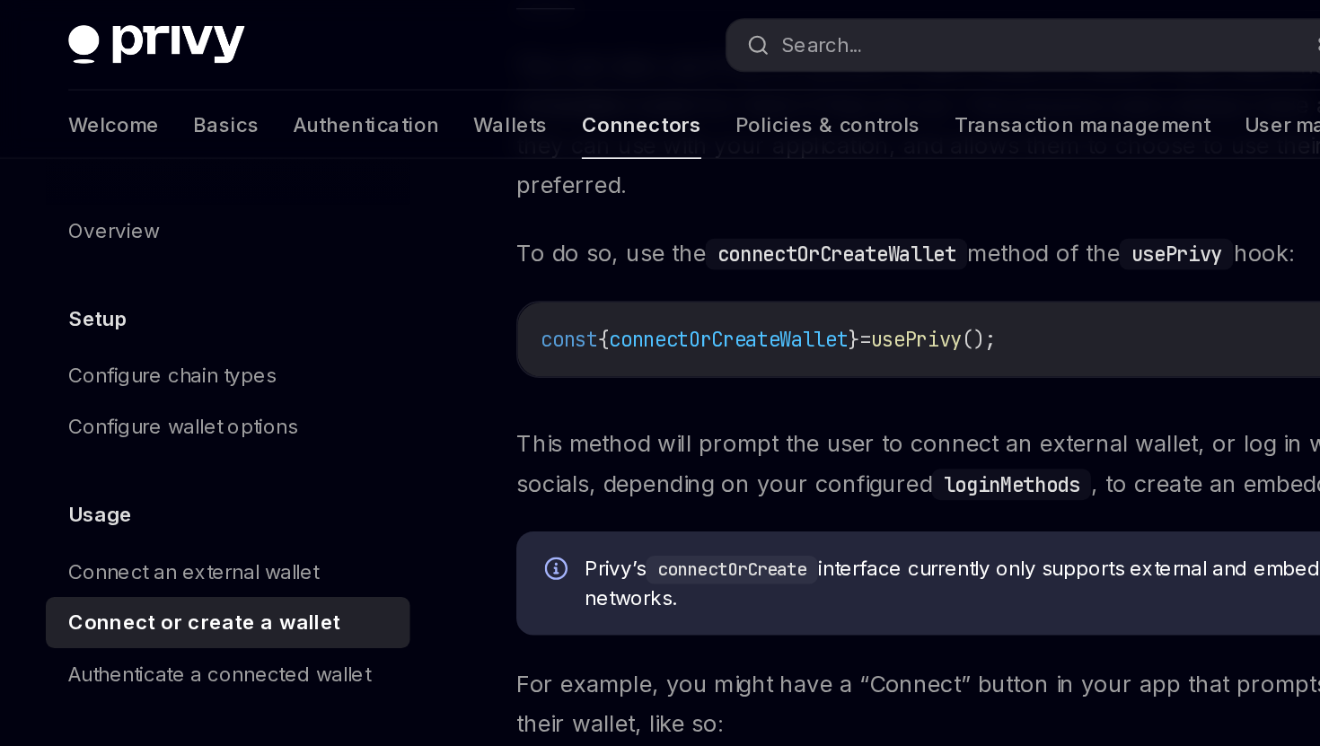
scroll to position [175, 0]
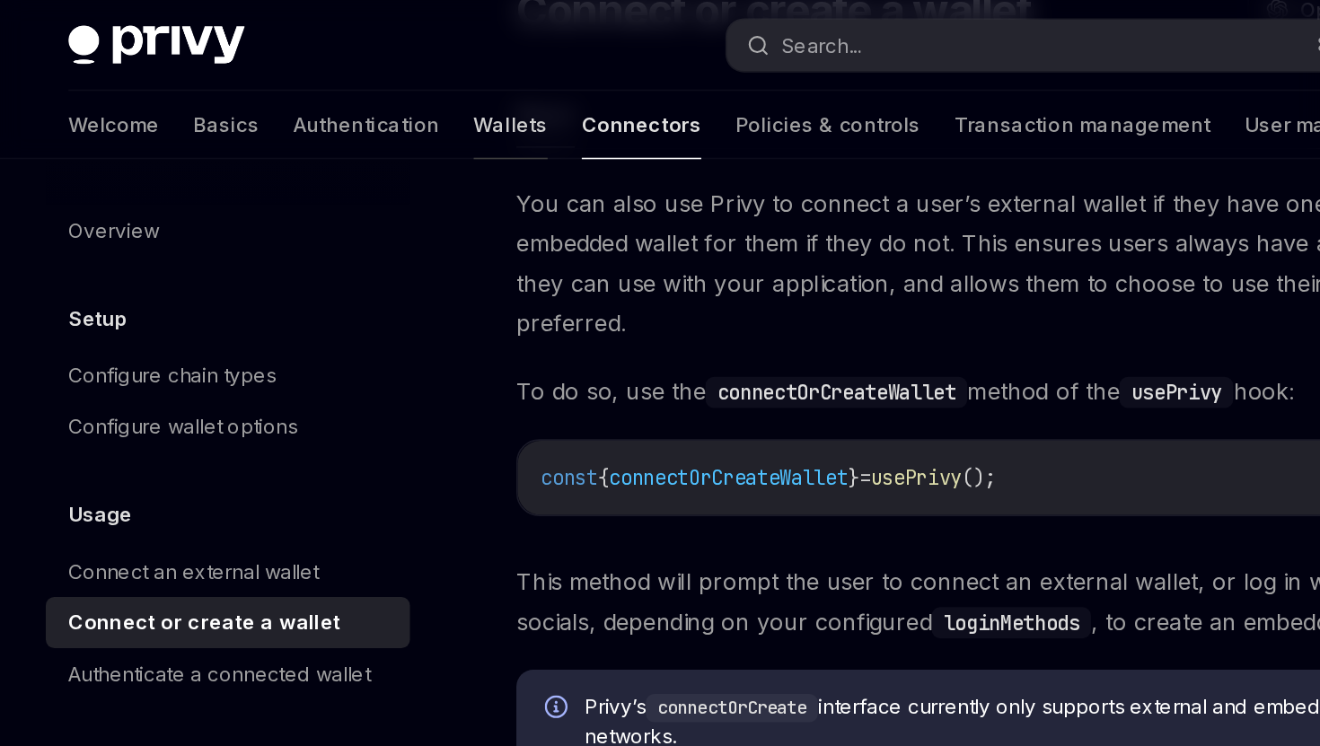
click at [299, 86] on link "Wallets" at bounding box center [322, 78] width 47 height 43
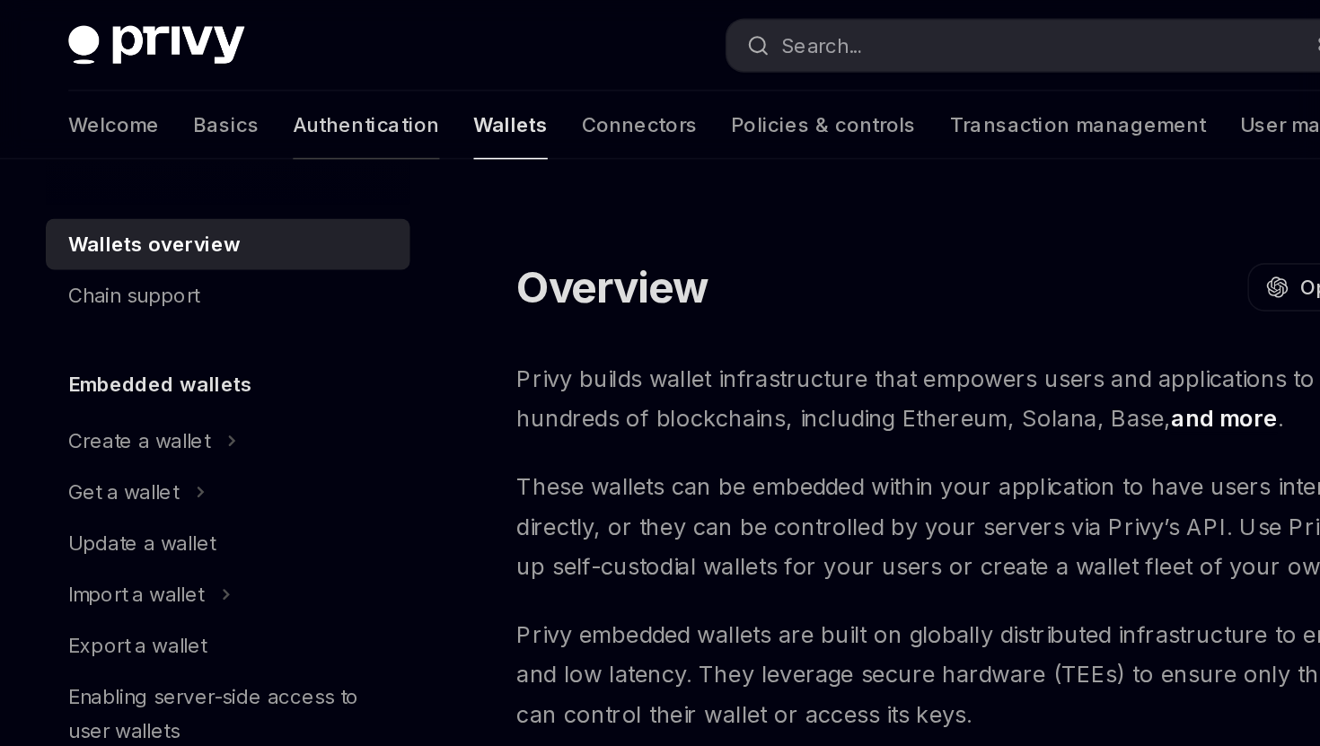
click at [185, 80] on link "Authentication" at bounding box center [231, 78] width 92 height 43
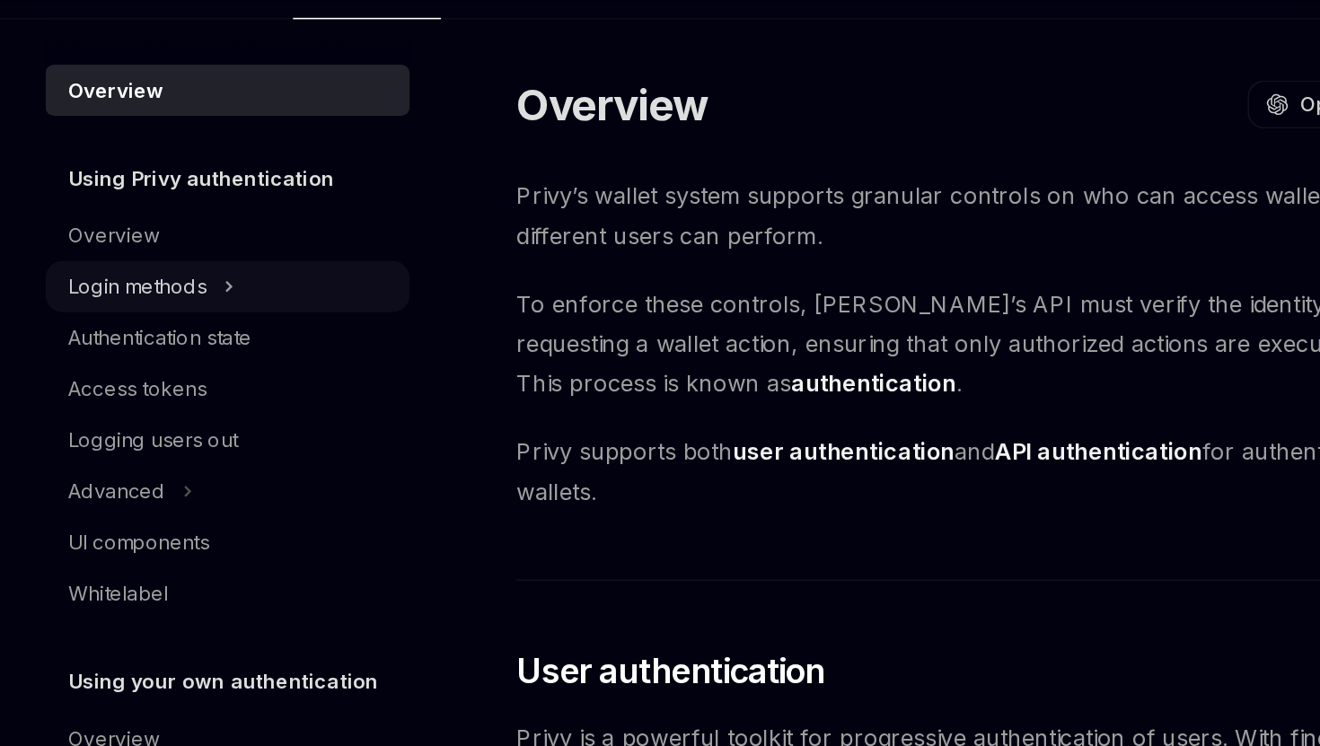
click at [146, 279] on icon at bounding box center [144, 270] width 7 height 22
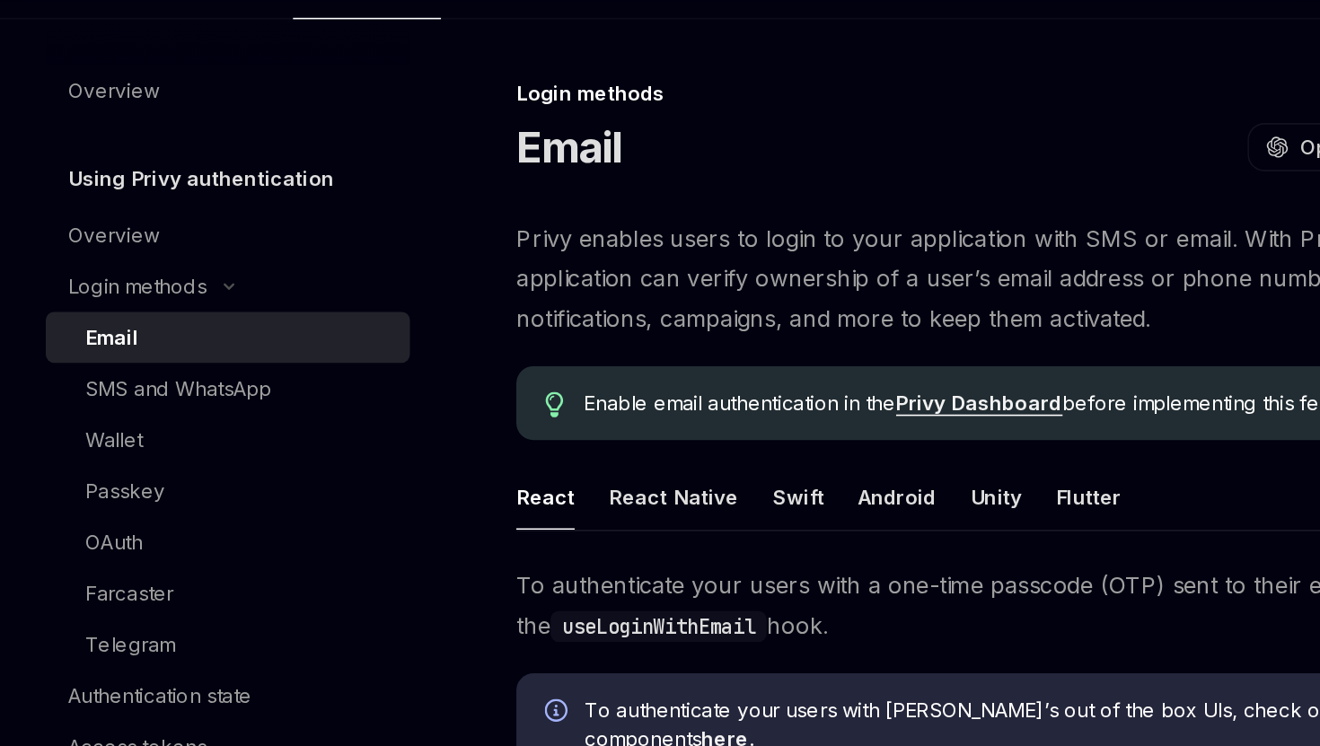
click at [144, 292] on div "Email" at bounding box center [151, 302] width 194 height 22
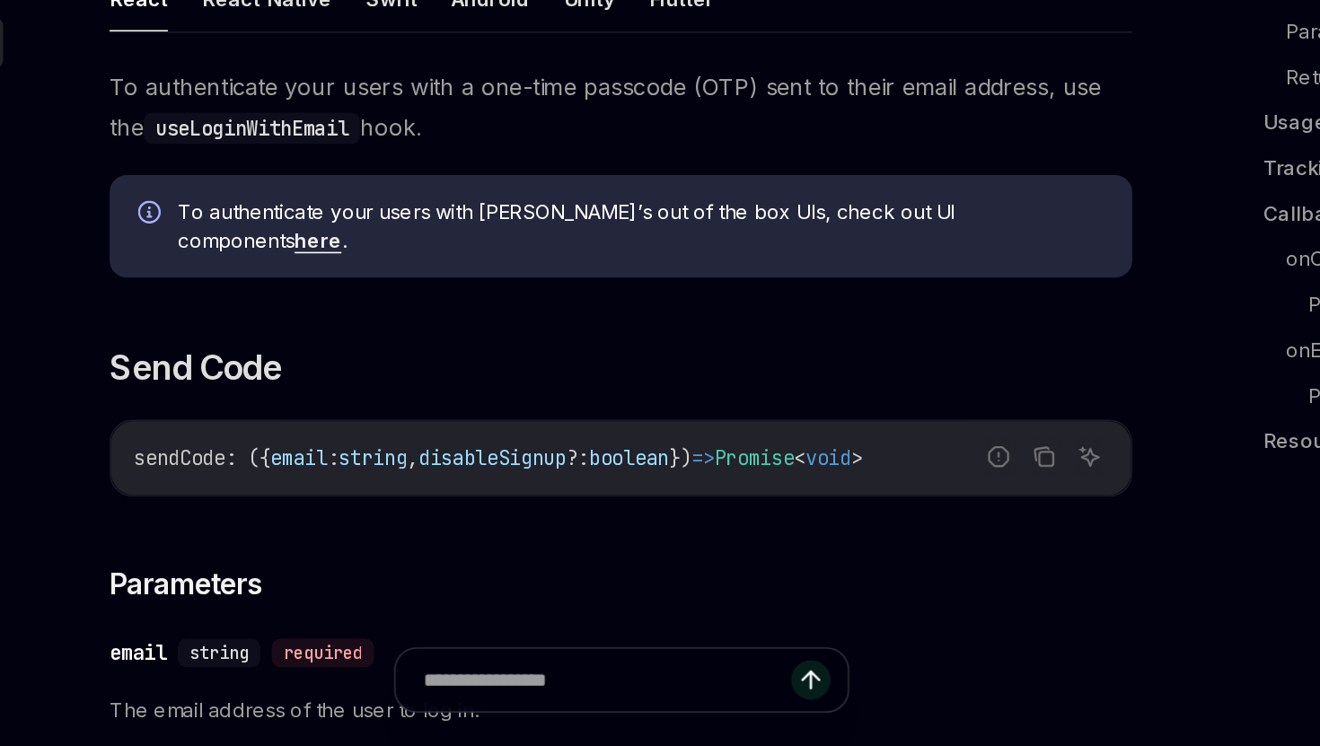
scroll to position [136, 0]
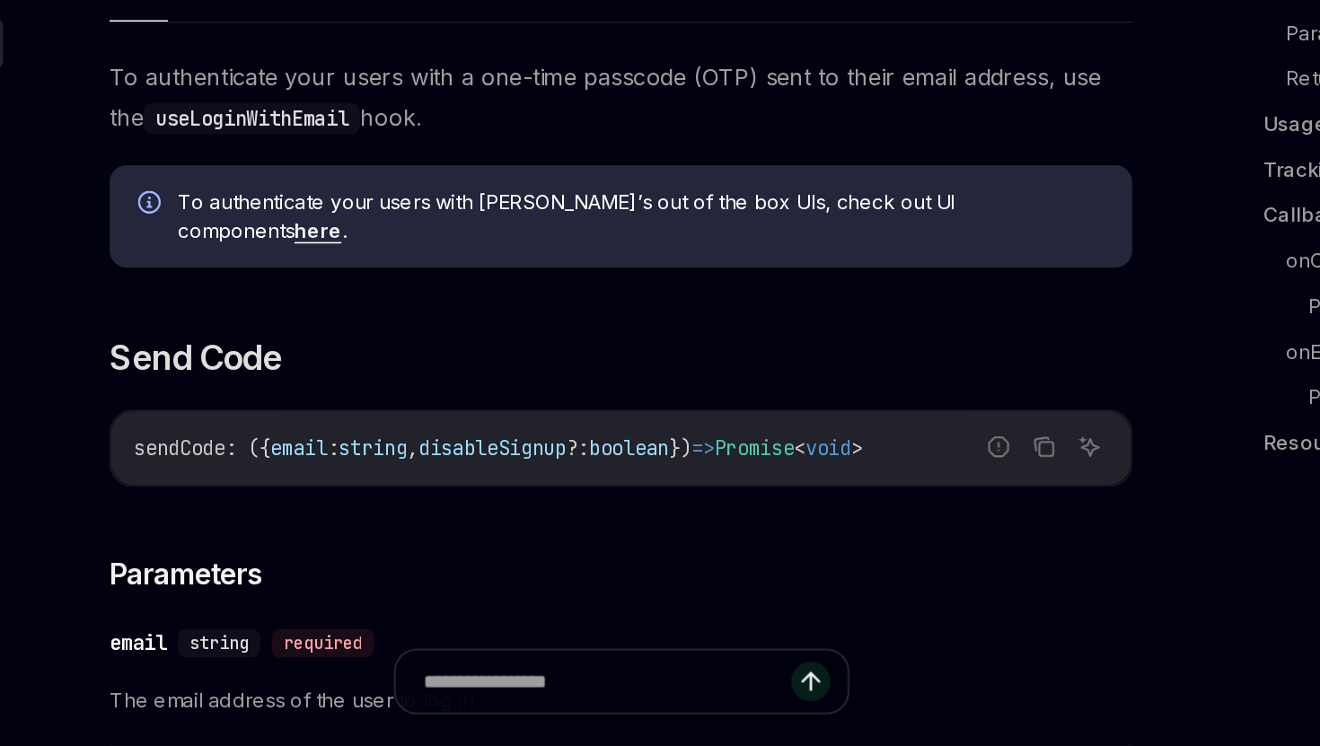
click at [472, 411] on link "here" at bounding box center [458, 419] width 30 height 16
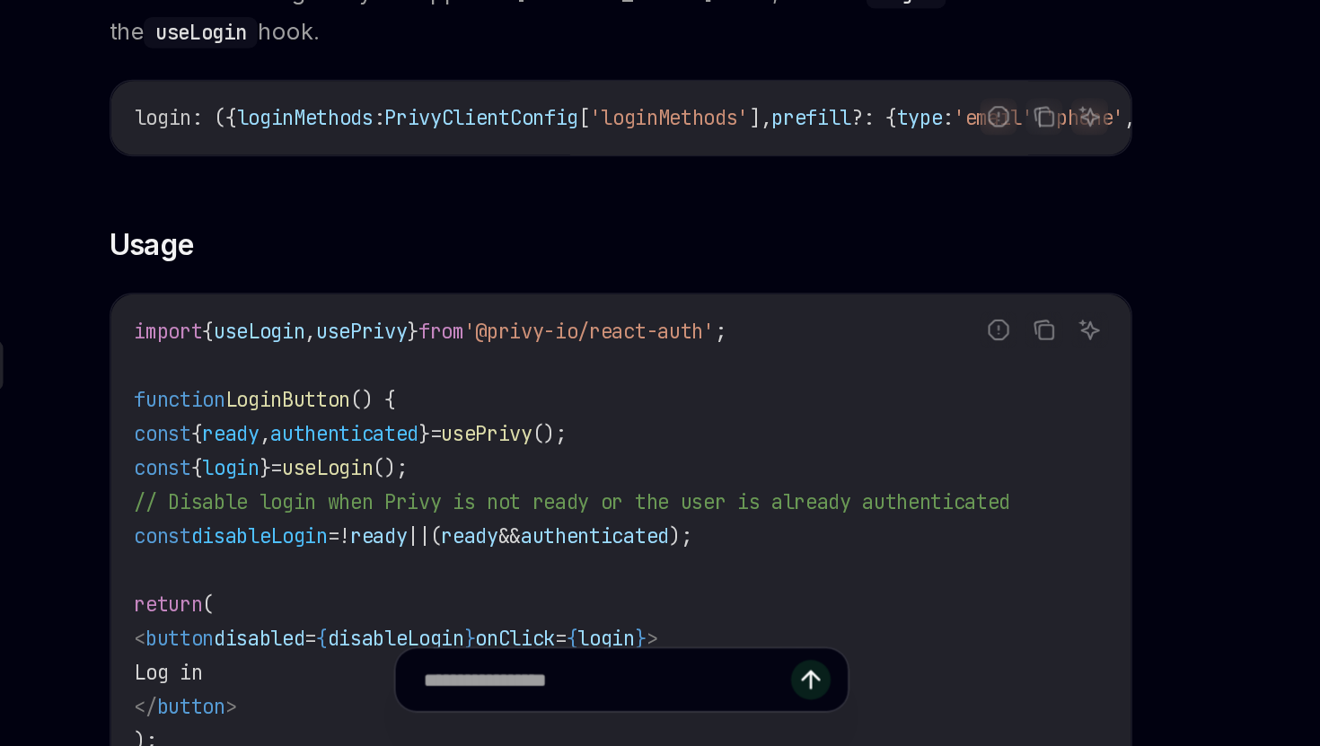
scroll to position [953, 0]
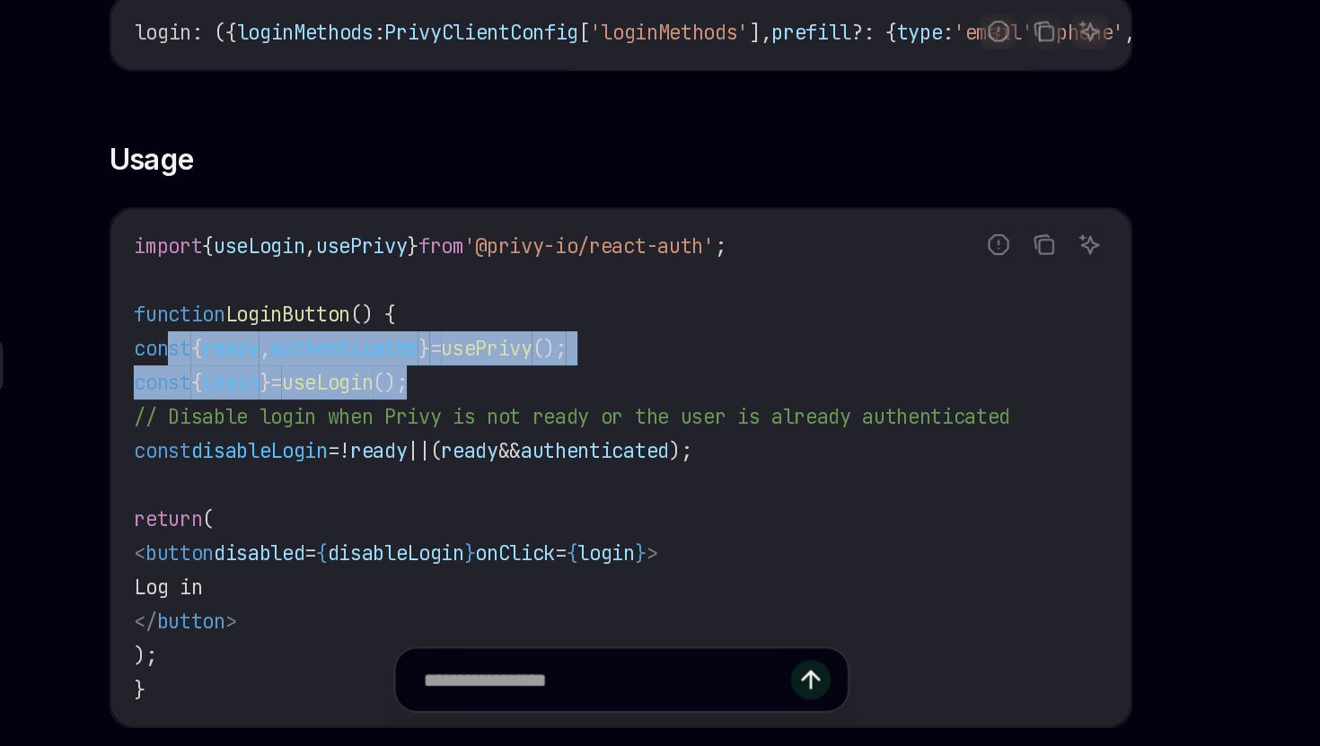
drag, startPoint x: 594, startPoint y: 525, endPoint x: 366, endPoint y: 495, distance: 230.1
click at [366, 495] on code "import { useLogin , usePrivy } from '@privy-io/react-auth' ; function LoginButt…" at bounding box center [648, 570] width 615 height 302
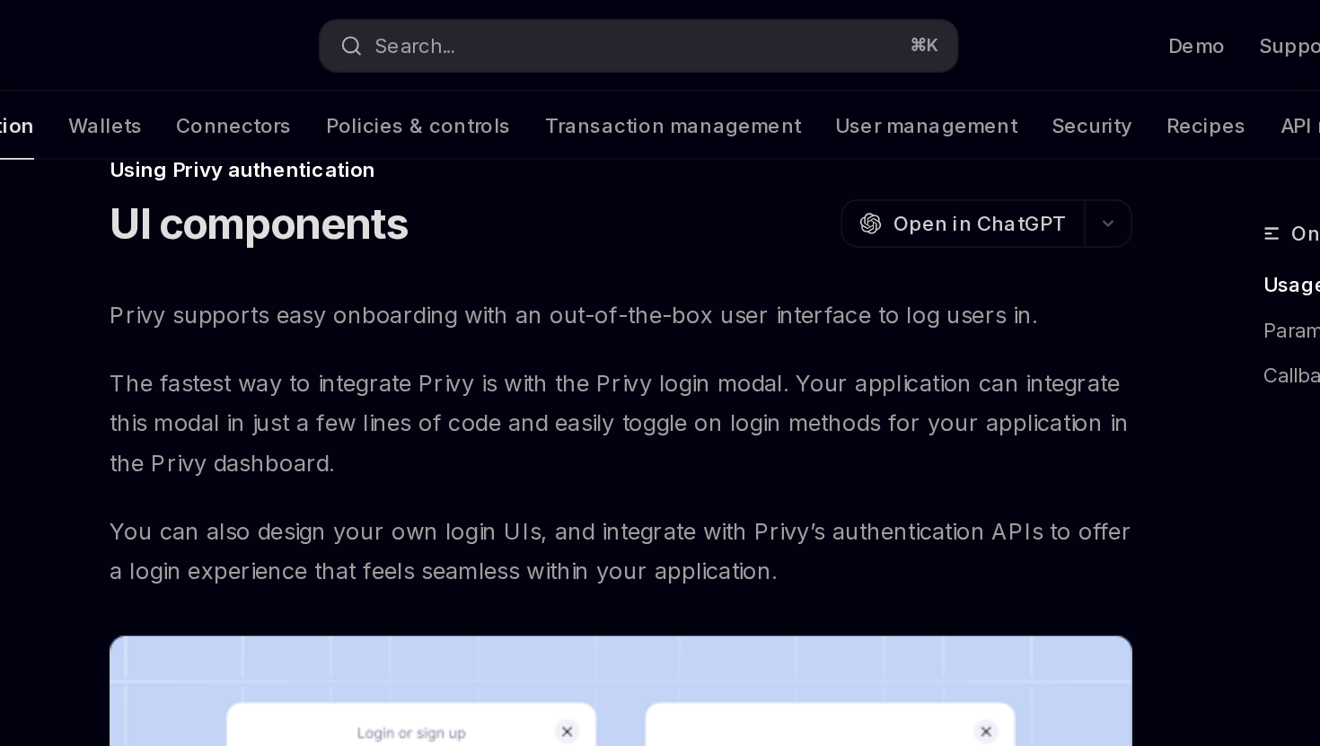
scroll to position [14, 0]
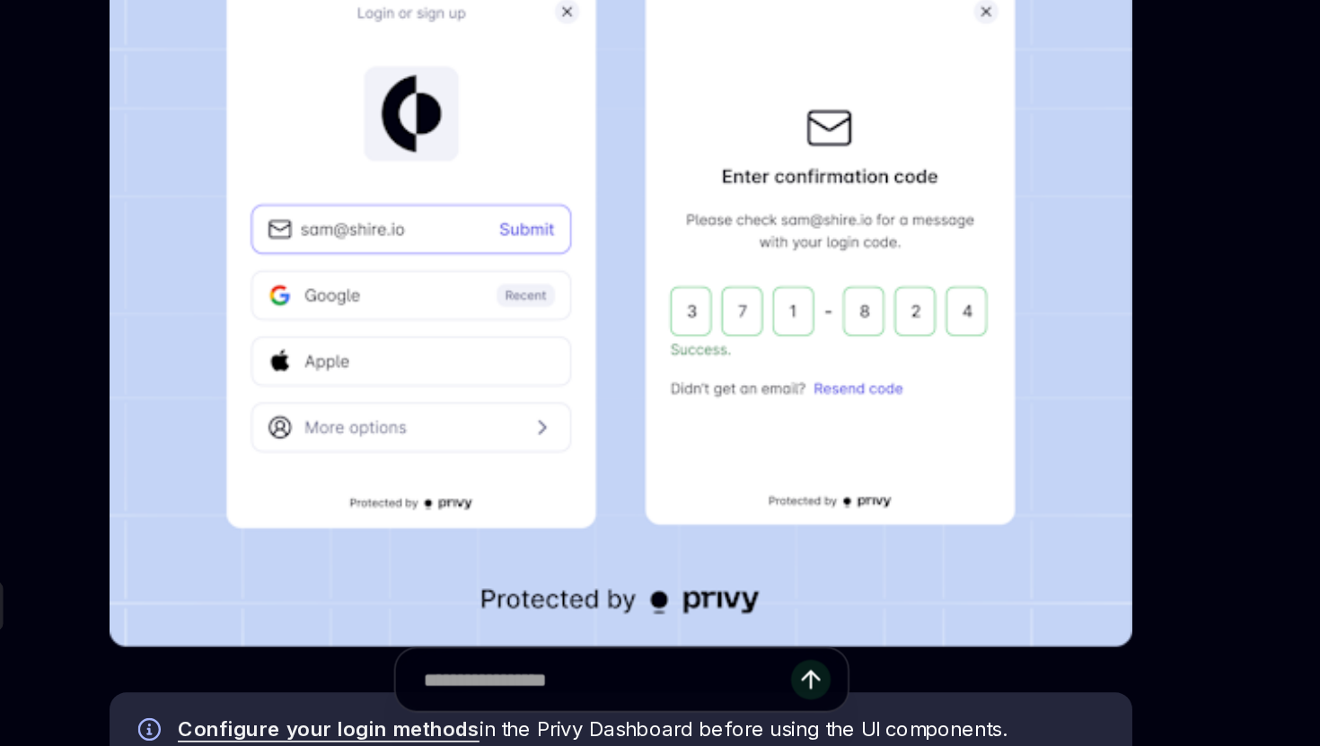
click at [456, 540] on img at bounding box center [648, 452] width 645 height 461
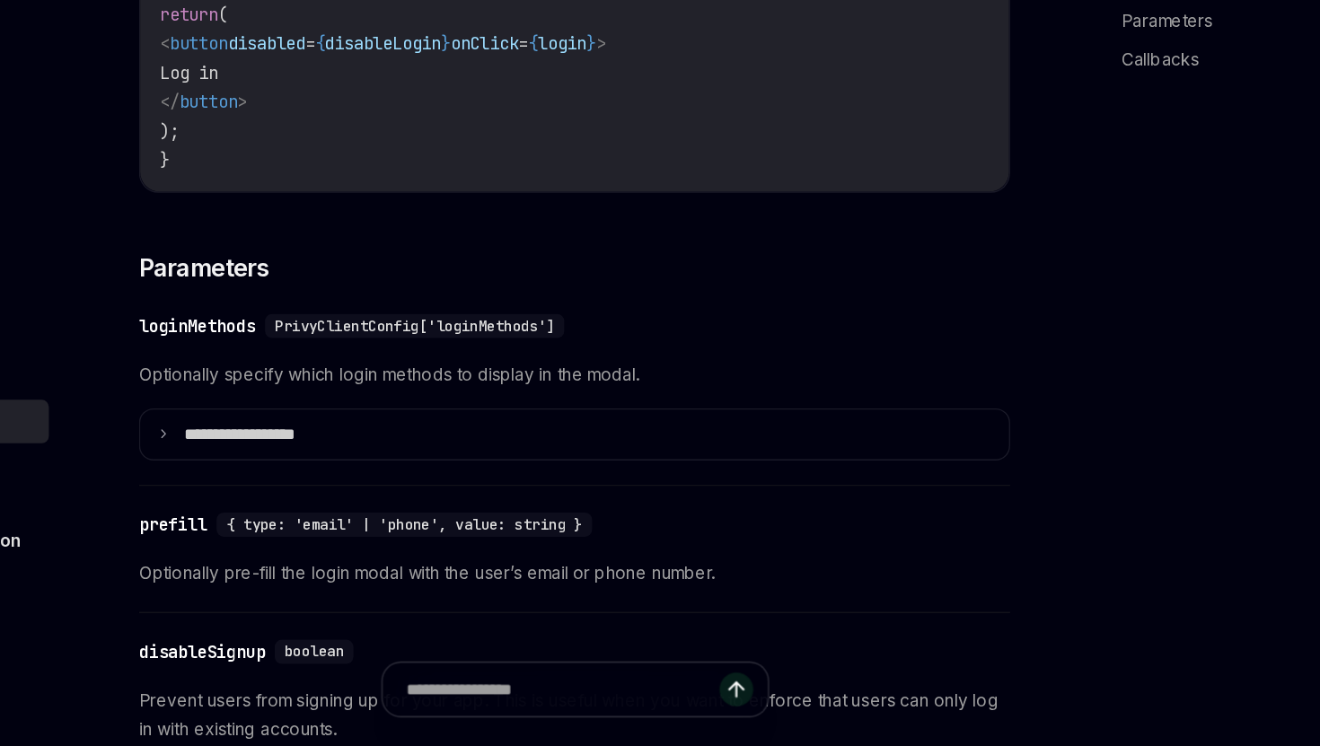
scroll to position [1414, 0]
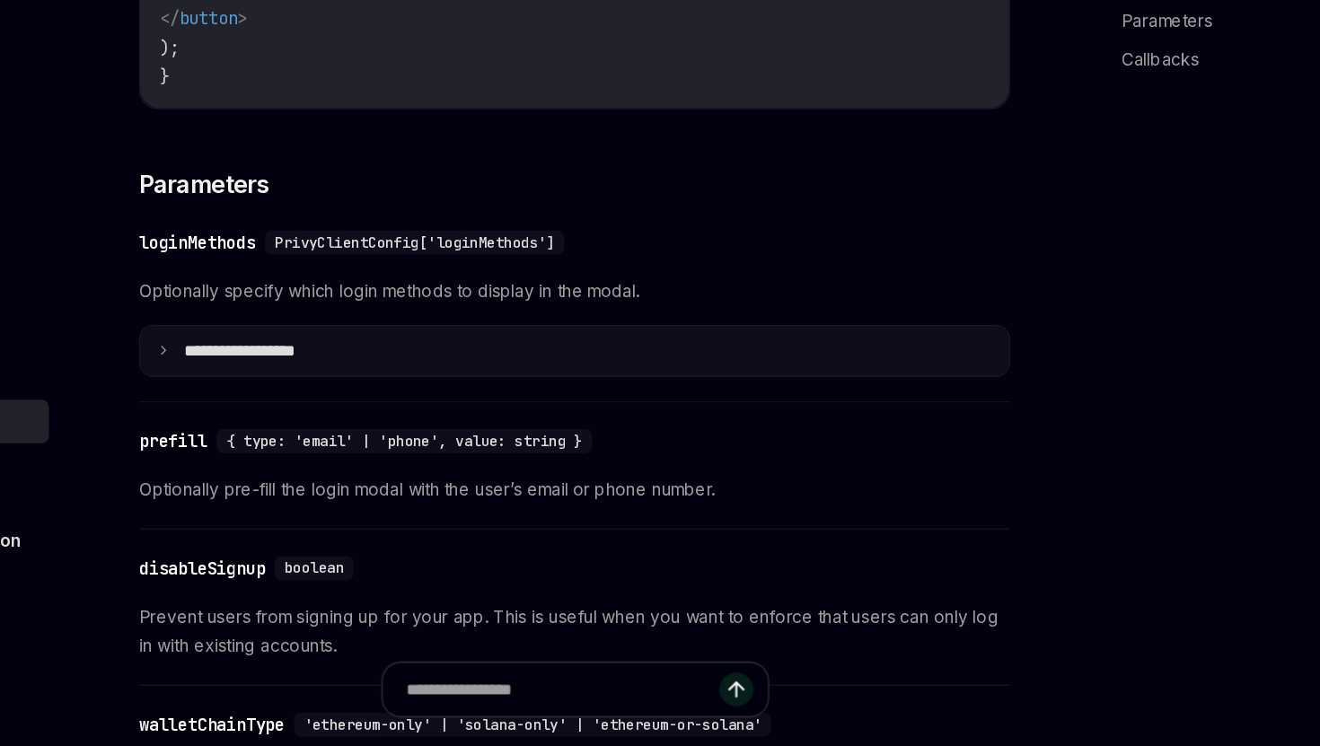
click at [566, 463] on summary "**********" at bounding box center [649, 453] width 644 height 38
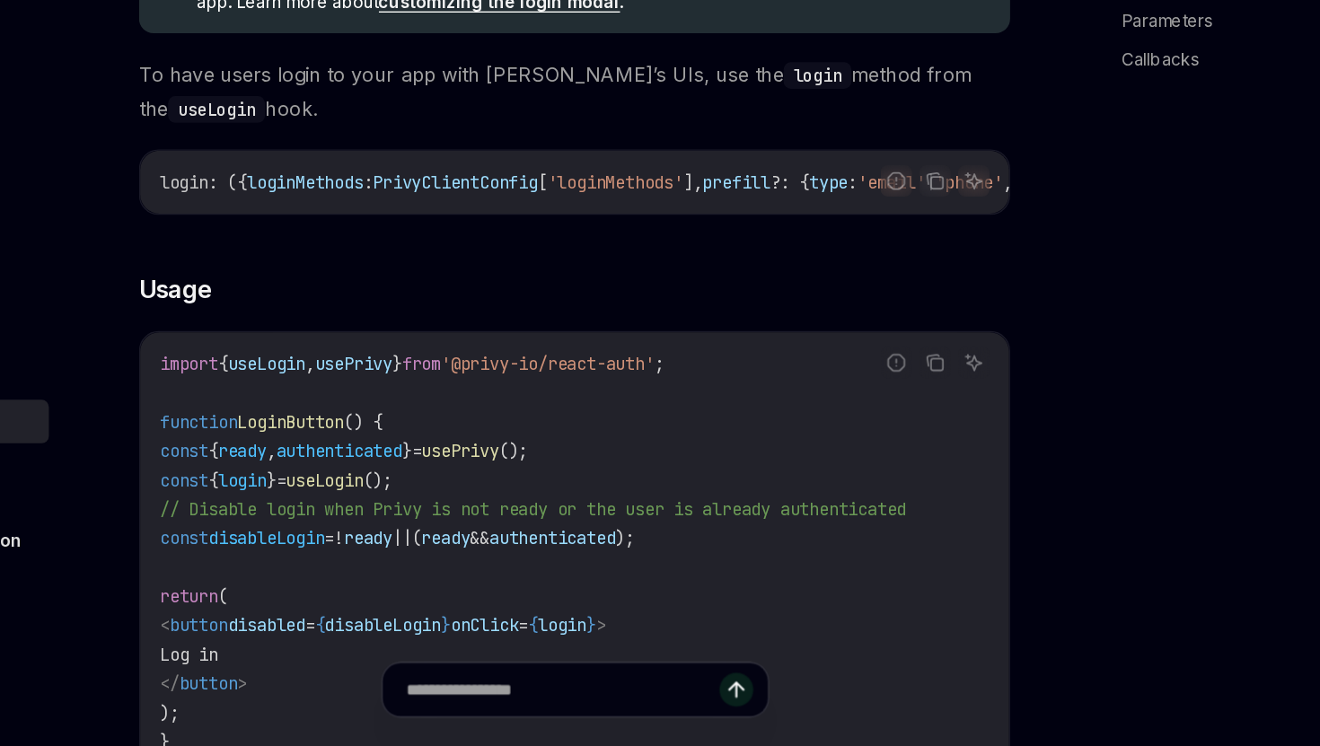
scroll to position [935, 0]
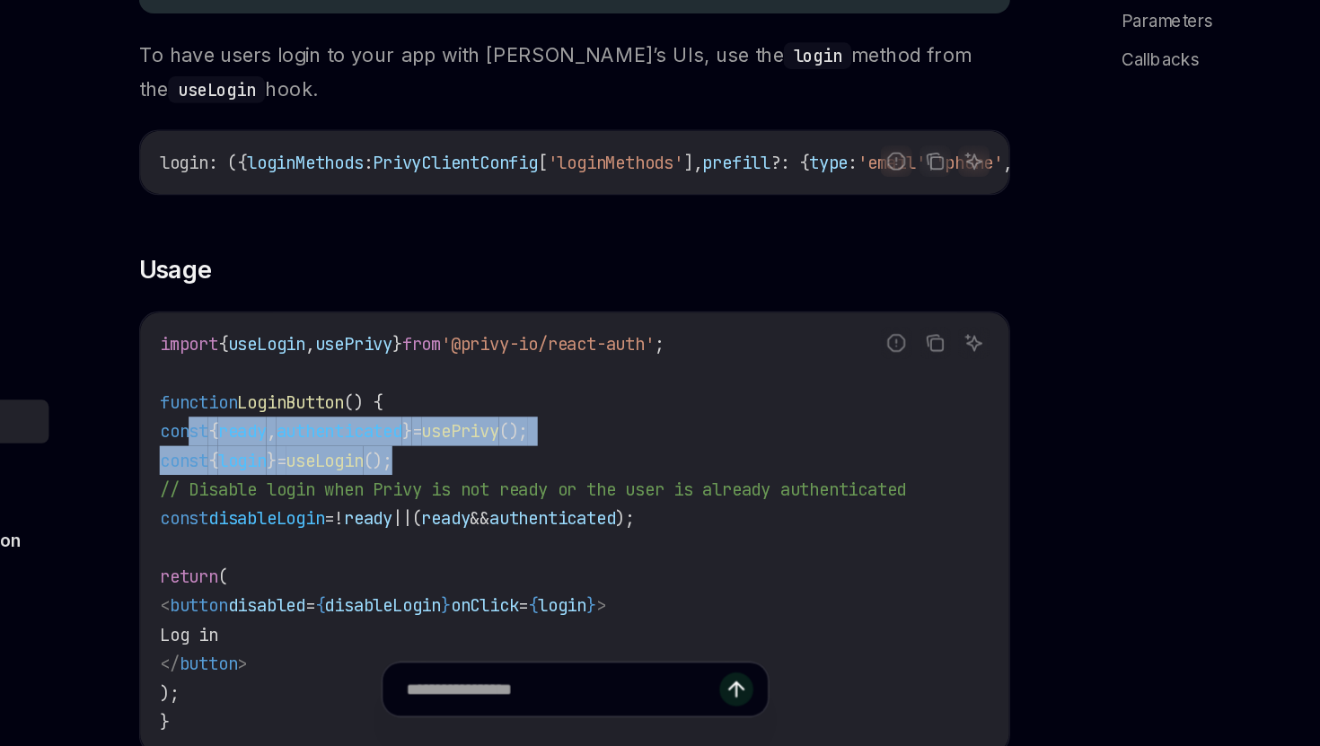
copy code "const { ready , authenticated } = usePrivy (); const { login } = useLogin ();"
drag, startPoint x: 615, startPoint y: 542, endPoint x: 366, endPoint y: 522, distance: 249.5
click at [366, 522] on code "import { useLogin , usePrivy } from '@privy-io/react-auth' ; function LoginButt…" at bounding box center [648, 588] width 615 height 302
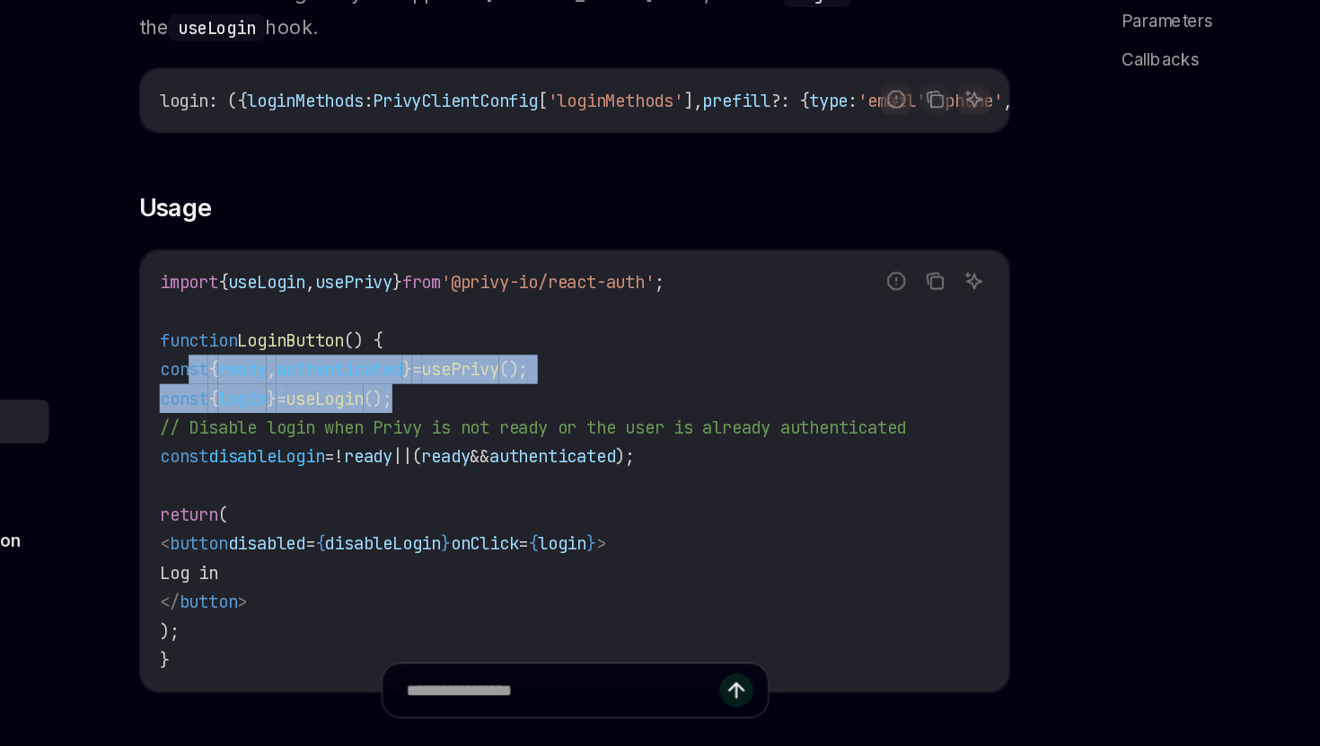
scroll to position [1033, 0]
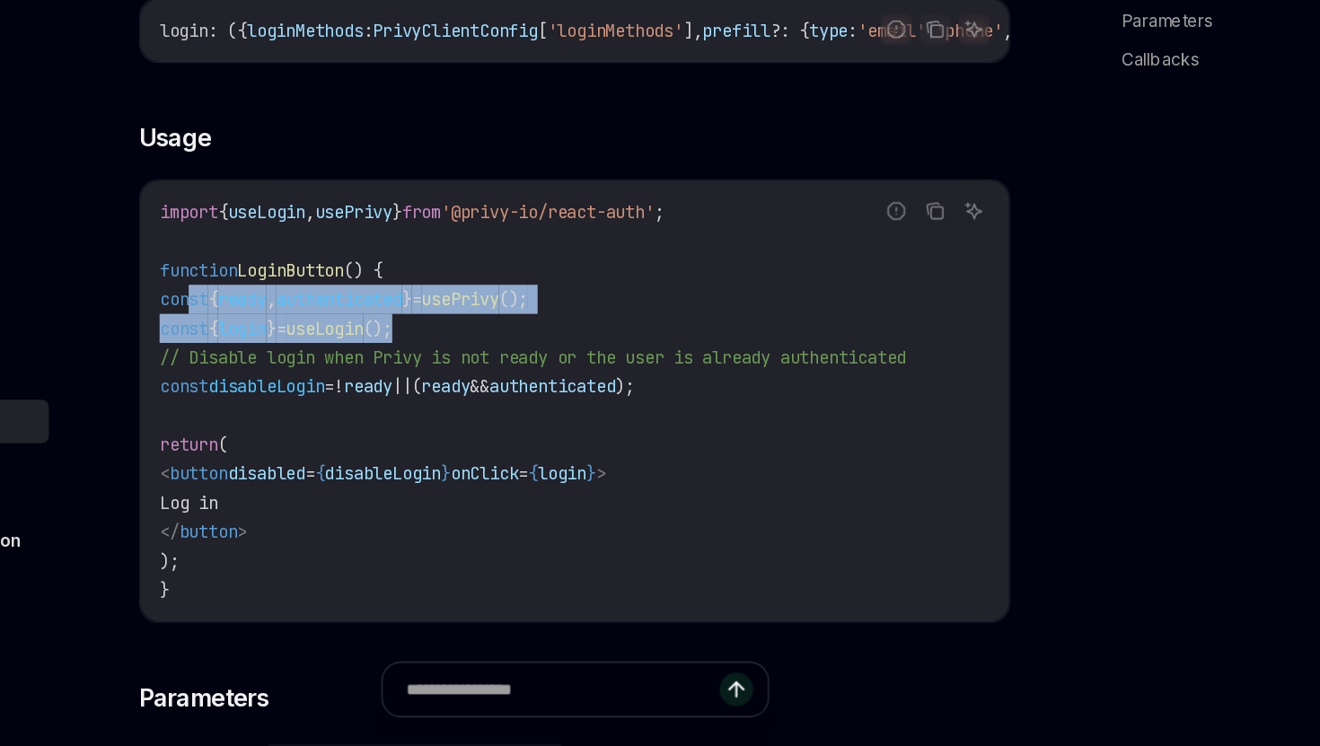
copy code "< button disabled = { disableLogin } onClick = { login } > Log in </ button >"
drag, startPoint x: 505, startPoint y: 592, endPoint x: 403, endPoint y: 553, distance: 109.7
click at [403, 553] on code "import { useLogin , usePrivy } from '@privy-io/react-auth' ; function LoginButt…" at bounding box center [648, 490] width 615 height 302
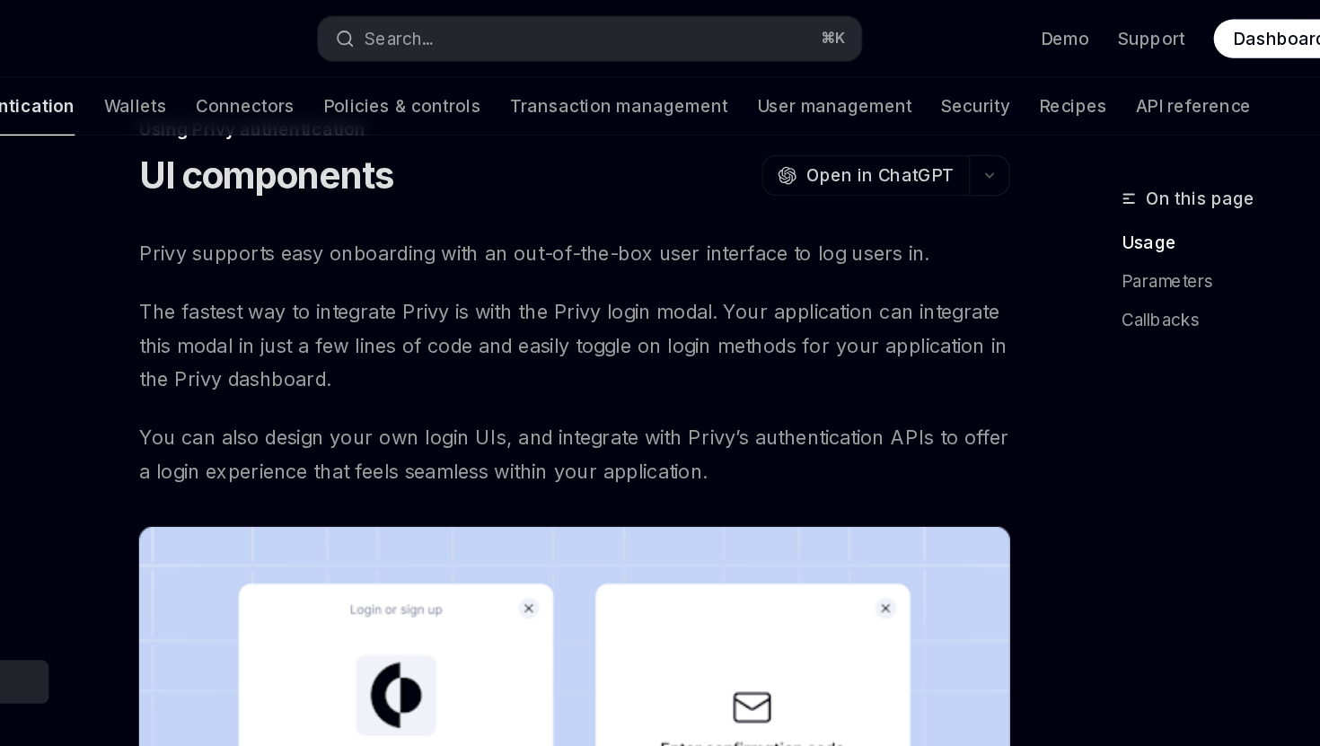
scroll to position [0, 0]
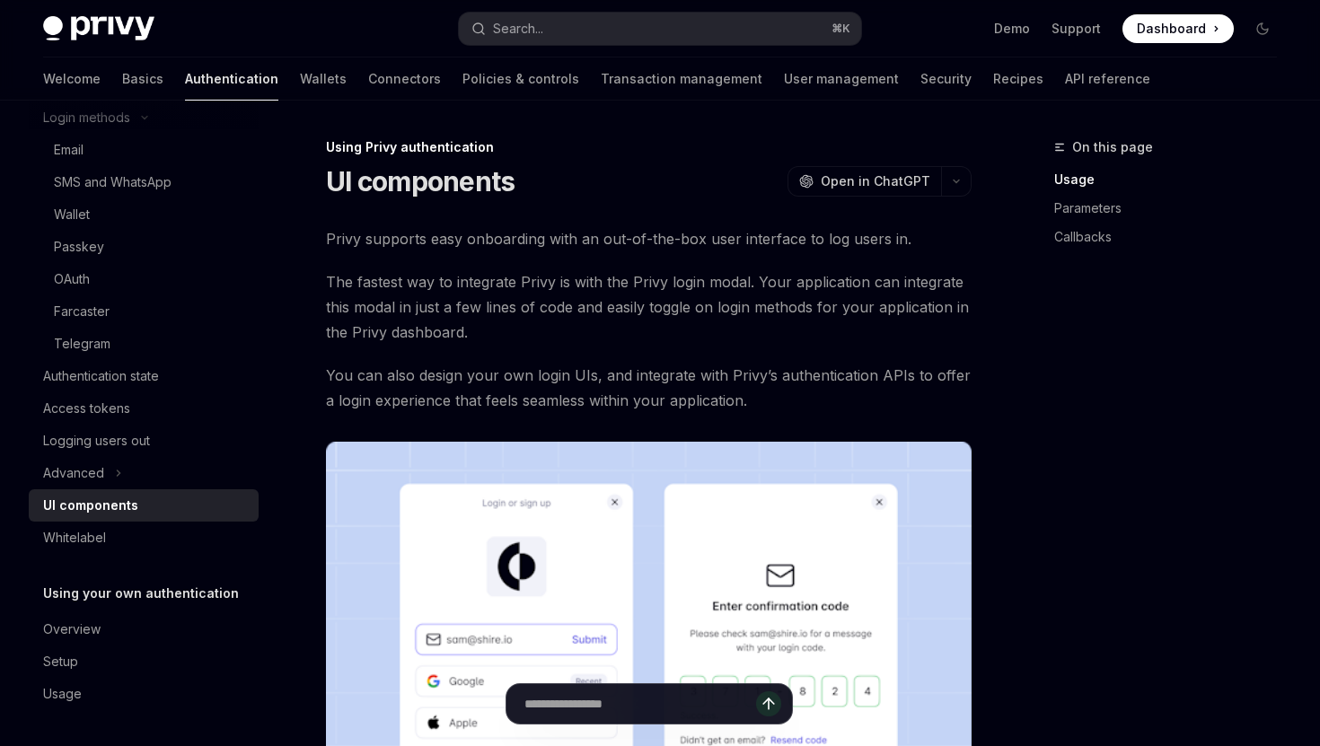
click at [1170, 25] on span "Dashboard" at bounding box center [1171, 29] width 69 height 18
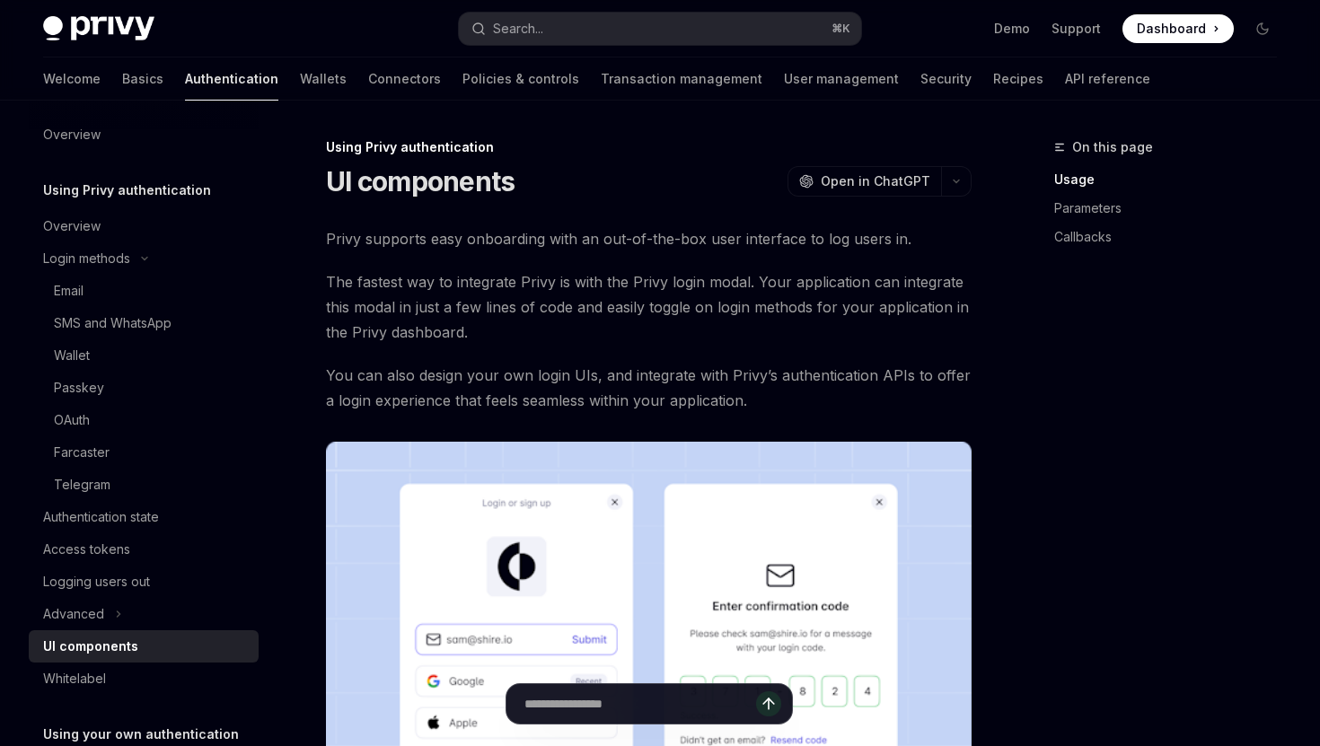
scroll to position [8, 0]
click at [300, 90] on link "Wallets" at bounding box center [323, 78] width 47 height 43
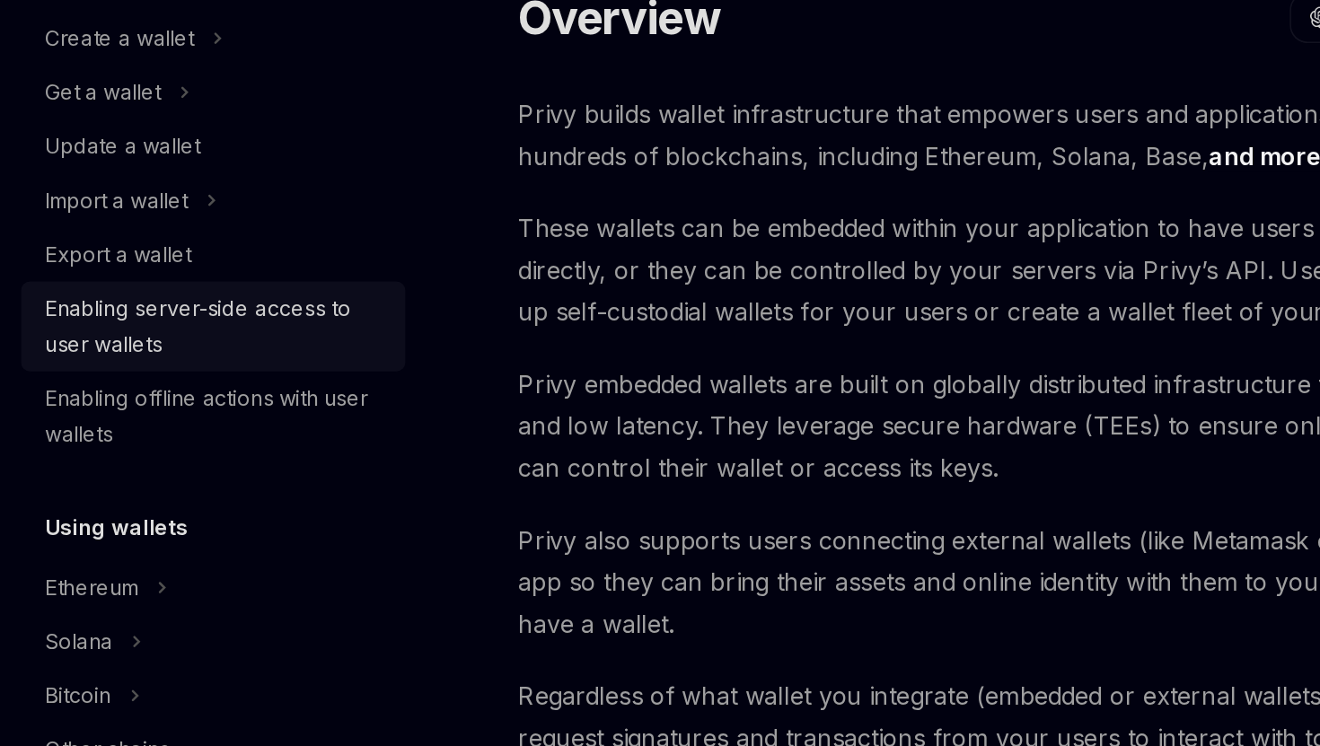
scroll to position [203, 0]
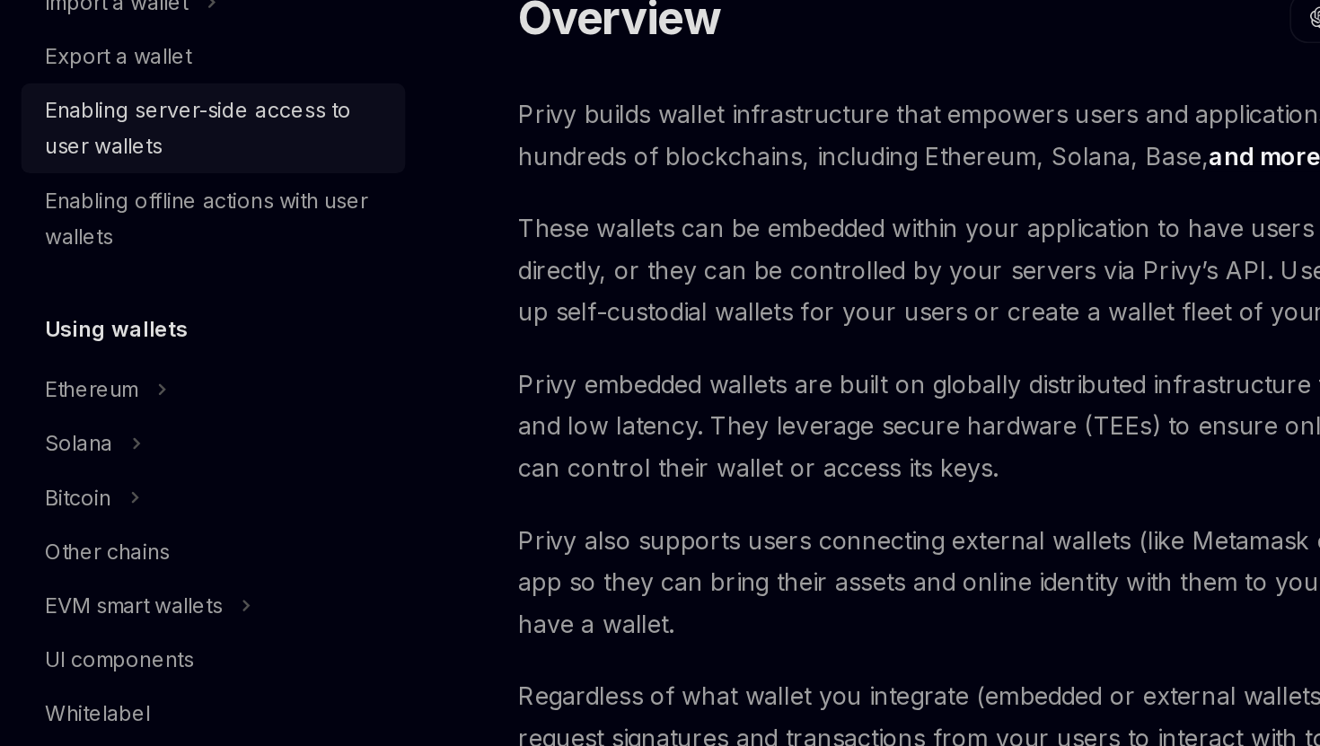
click at [58, 426] on div "Solana" at bounding box center [63, 437] width 40 height 22
type textarea "*"
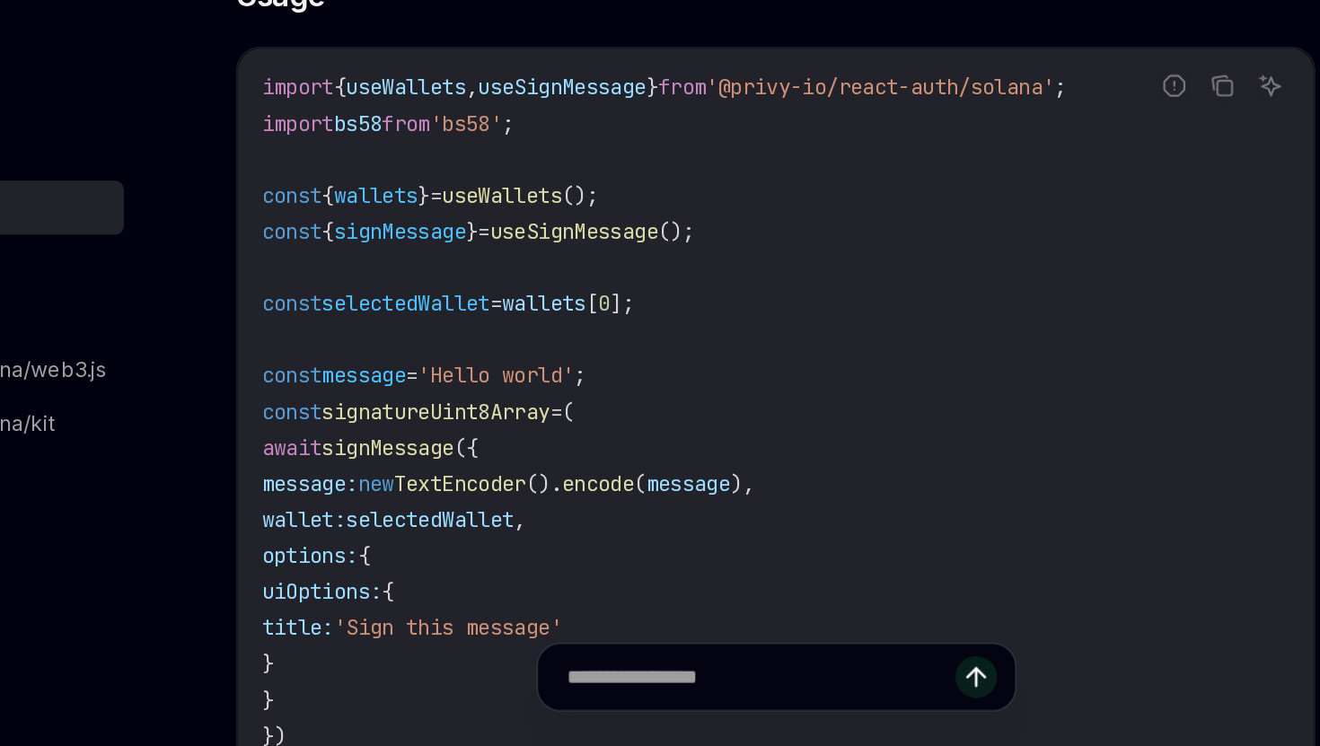
scroll to position [425, 0]
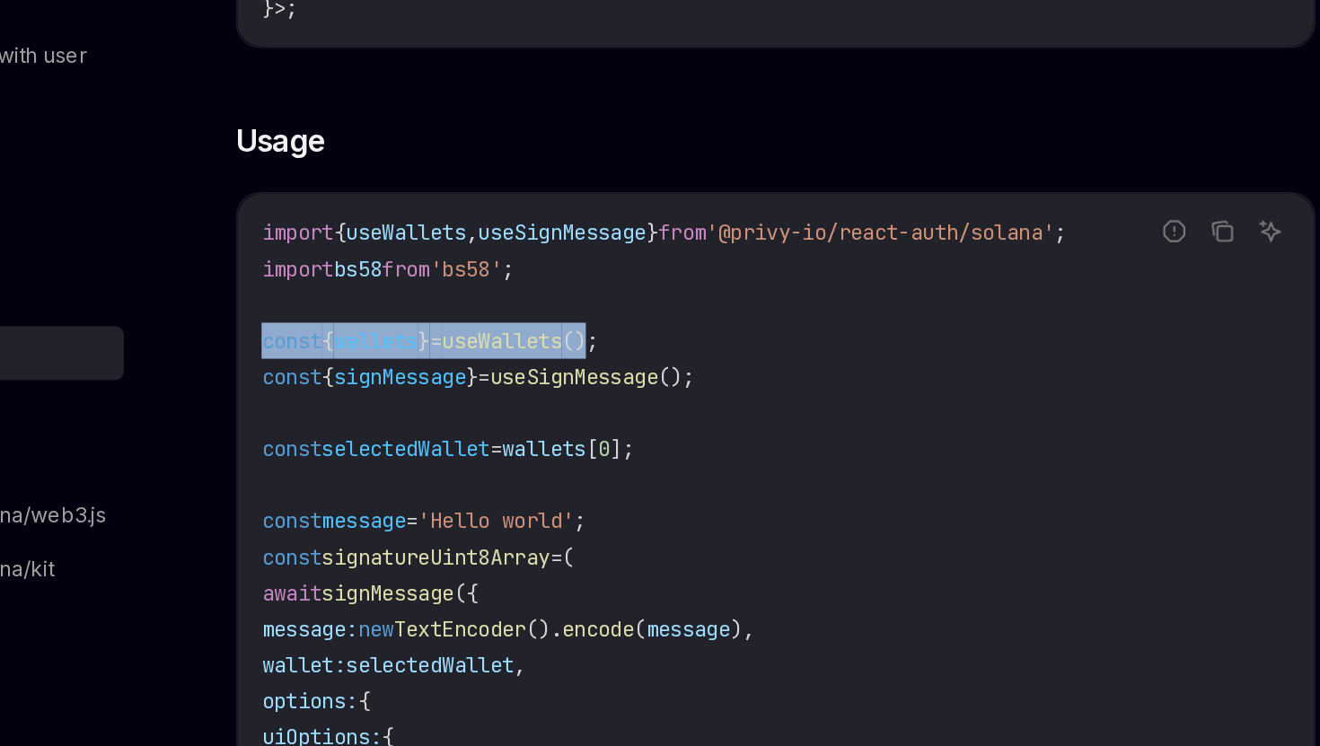
drag, startPoint x: 566, startPoint y: 413, endPoint x: 329, endPoint y: 423, distance: 237.2
click at [329, 423] on div "import { useWallets , useSignMessage } from '@privy-io/react-auth/solana' ; imp…" at bounding box center [649, 568] width 644 height 478
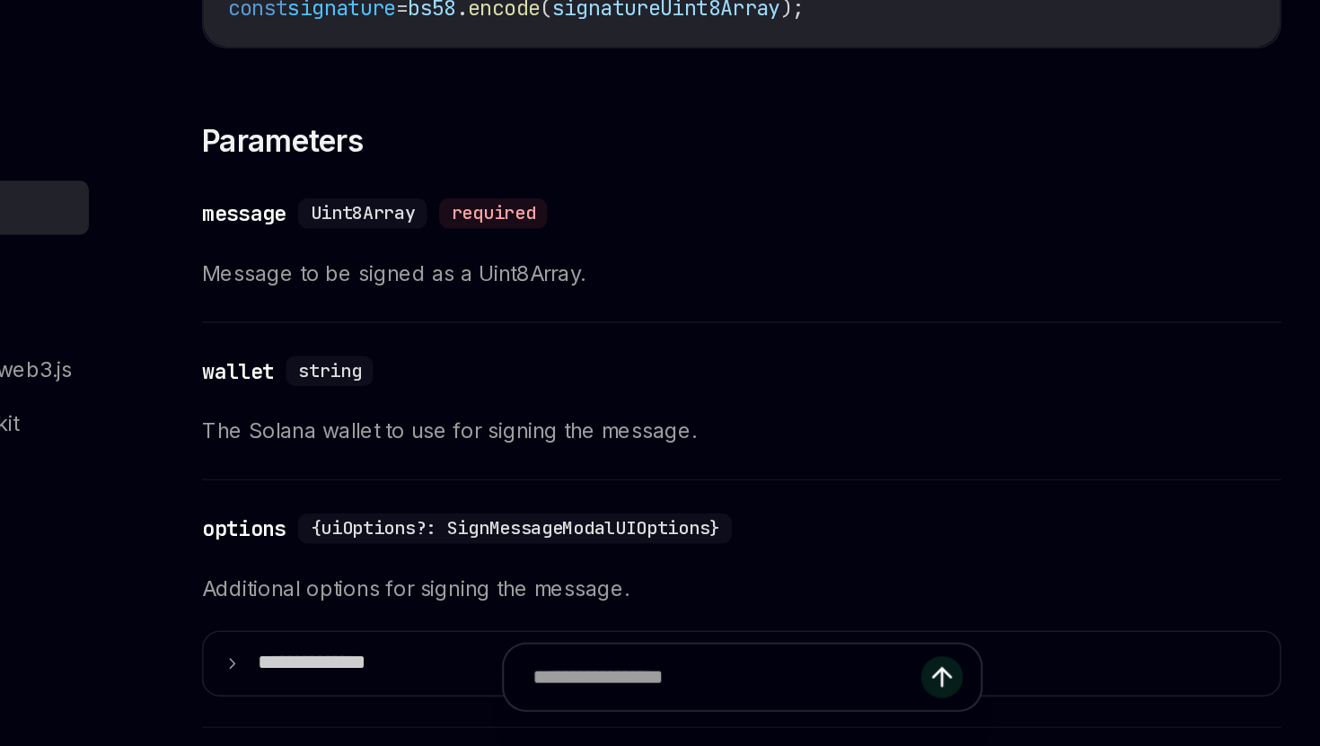
scroll to position [1021, 0]
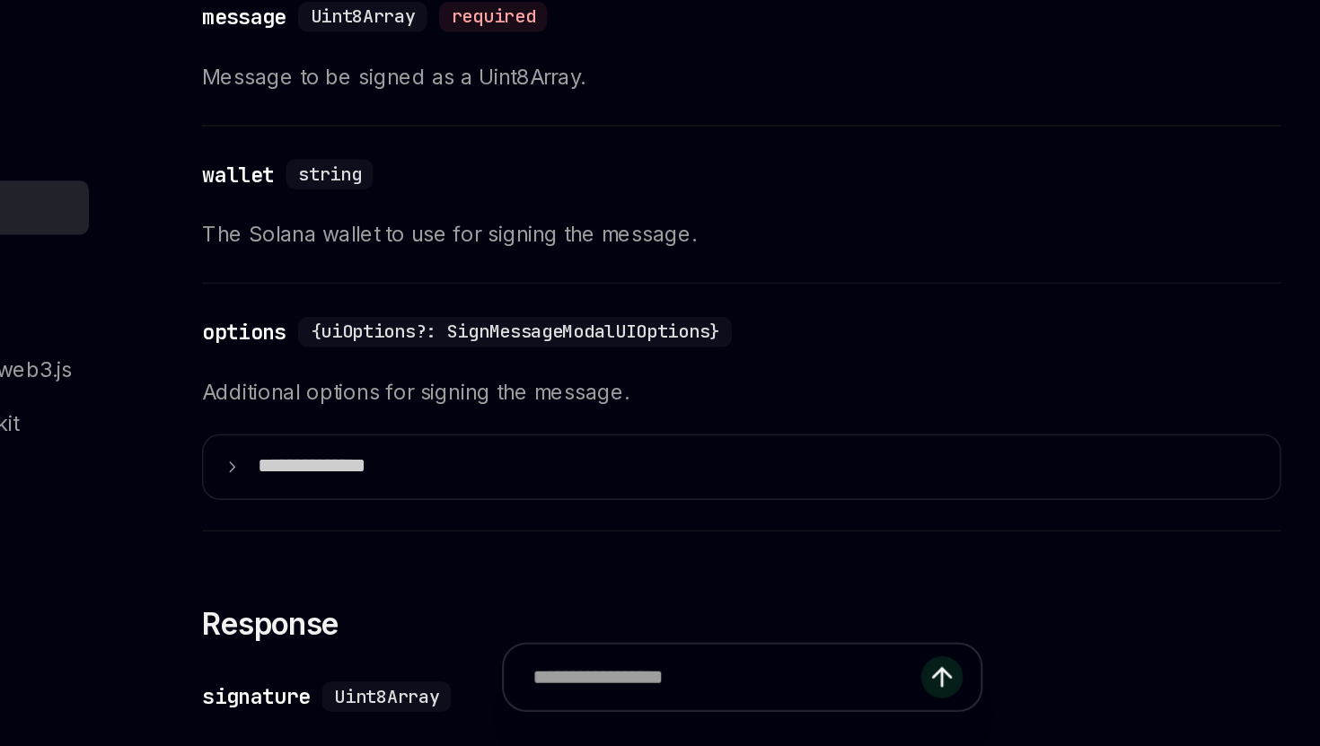
click at [513, 566] on summary "**** *********" at bounding box center [649, 579] width 644 height 38
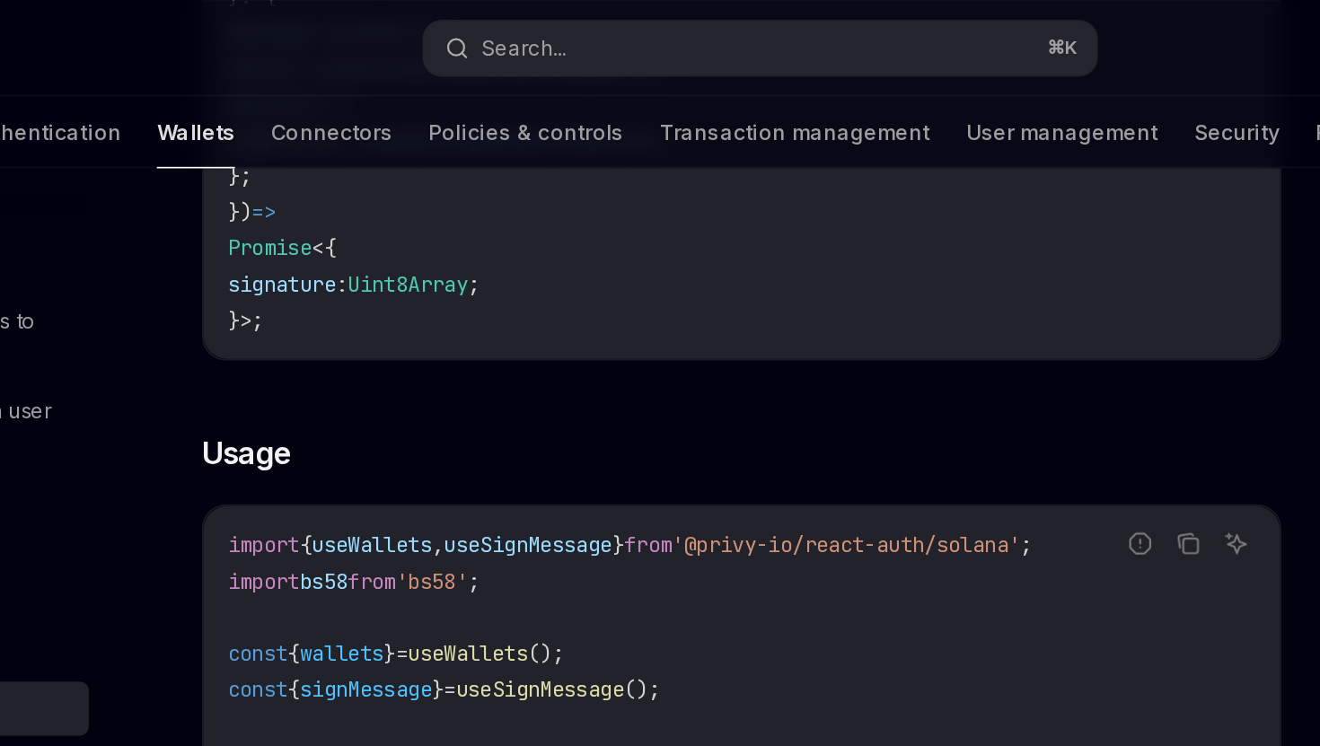
scroll to position [441, 0]
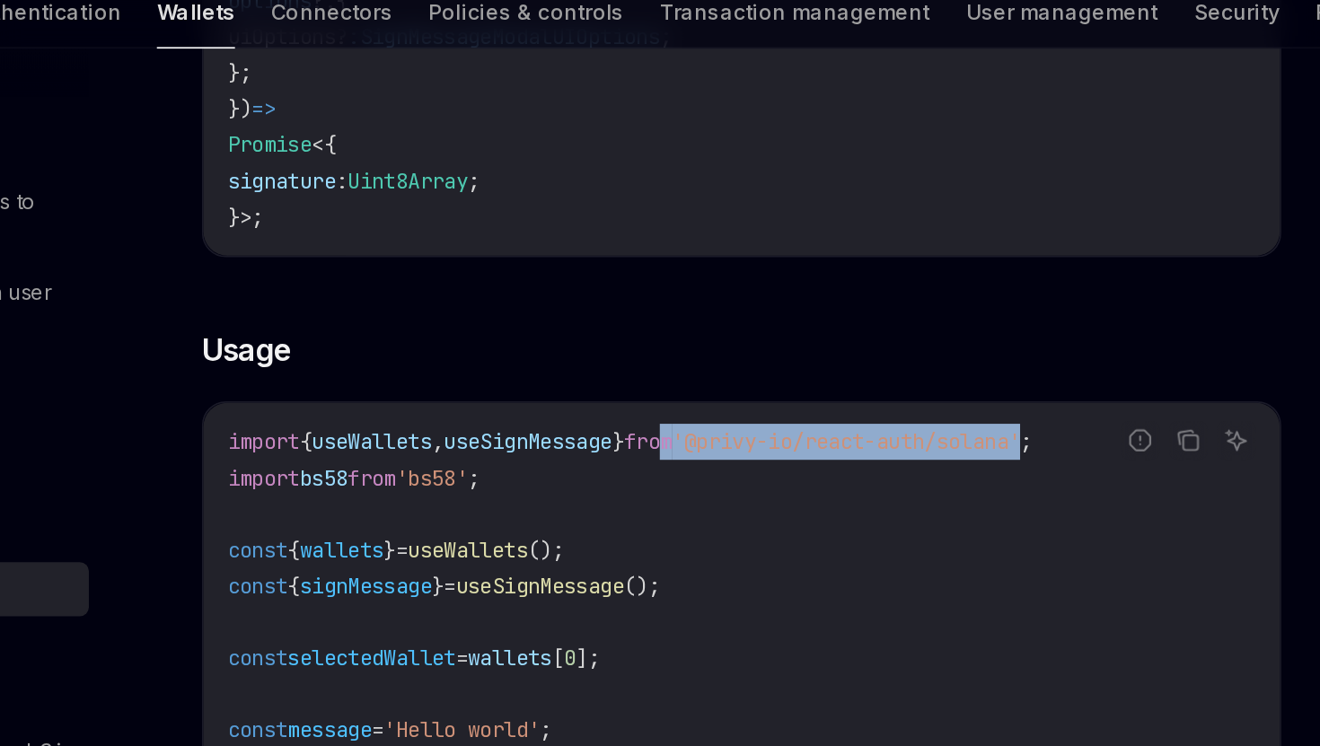
drag, startPoint x: 864, startPoint y: 336, endPoint x: 638, endPoint y: 336, distance: 226.2
click at [638, 336] on span "import { useWallets , useSignMessage } from '@privy-io/react-auth/solana' ;" at bounding box center [581, 336] width 481 height 16
click at [772, 358] on code "import { useWallets , useSignMessage } from '@privy-io/react-auth/solana' ; imp…" at bounding box center [648, 551] width 615 height 452
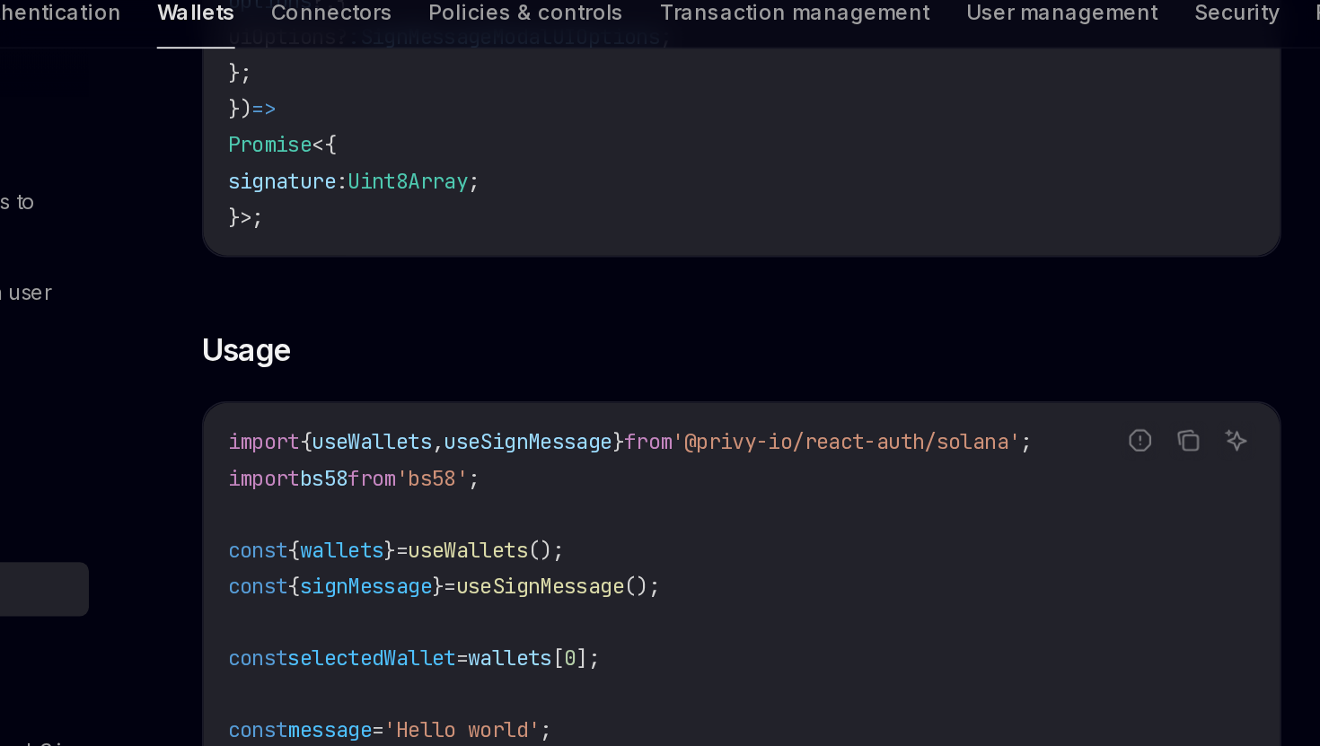
drag, startPoint x: 876, startPoint y: 334, endPoint x: 431, endPoint y: 329, distance: 445.3
click at [431, 329] on div "Report incorrect code Copy Ask AI import { useWallets , useSignMessage } from '…" at bounding box center [648, 551] width 645 height 479
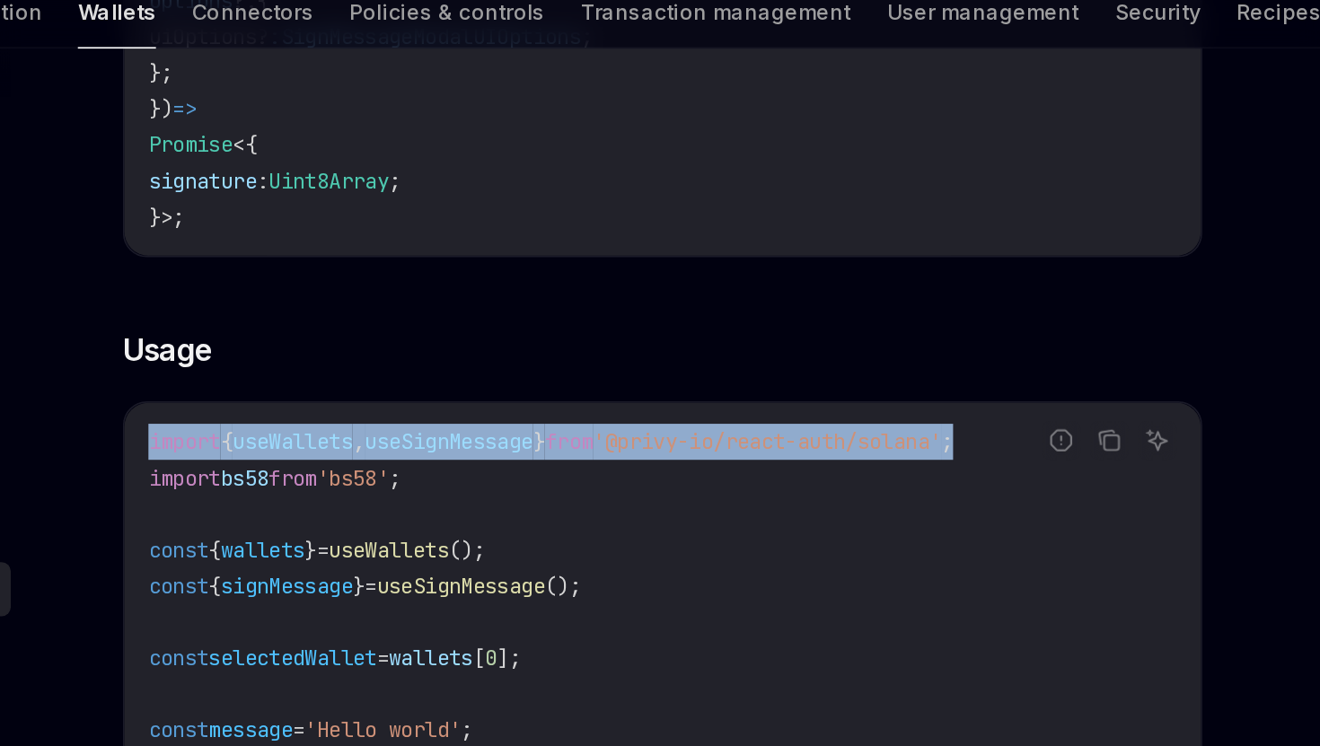
copy span "import { useWallets , useSignMessage } from '@privy-io/react-auth/solana' ;"
drag, startPoint x: 335, startPoint y: 336, endPoint x: 873, endPoint y: 337, distance: 538.6
click at [873, 337] on div "import { useWallets , useSignMessage } from '@privy-io/react-auth/solana' ; imp…" at bounding box center [649, 551] width 644 height 478
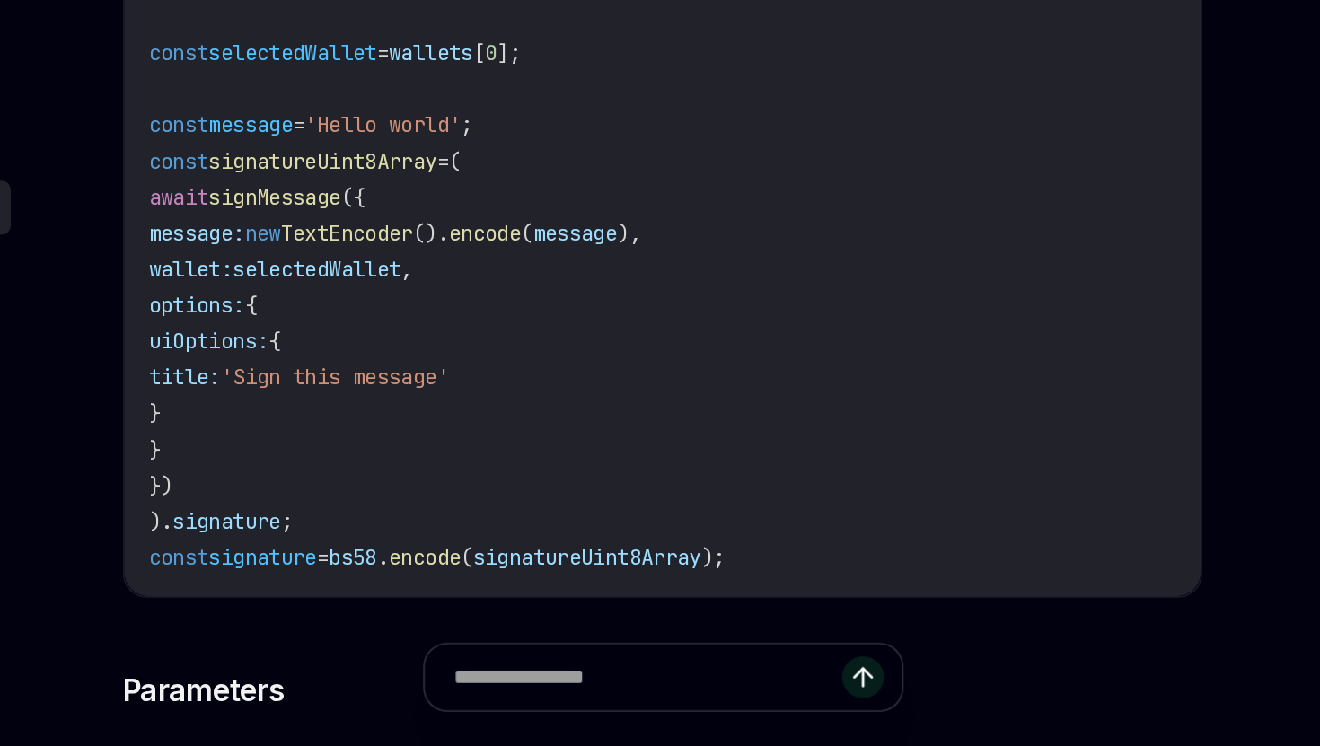
scroll to position [575, 0]
